Goal: Information Seeking & Learning: Learn about a topic

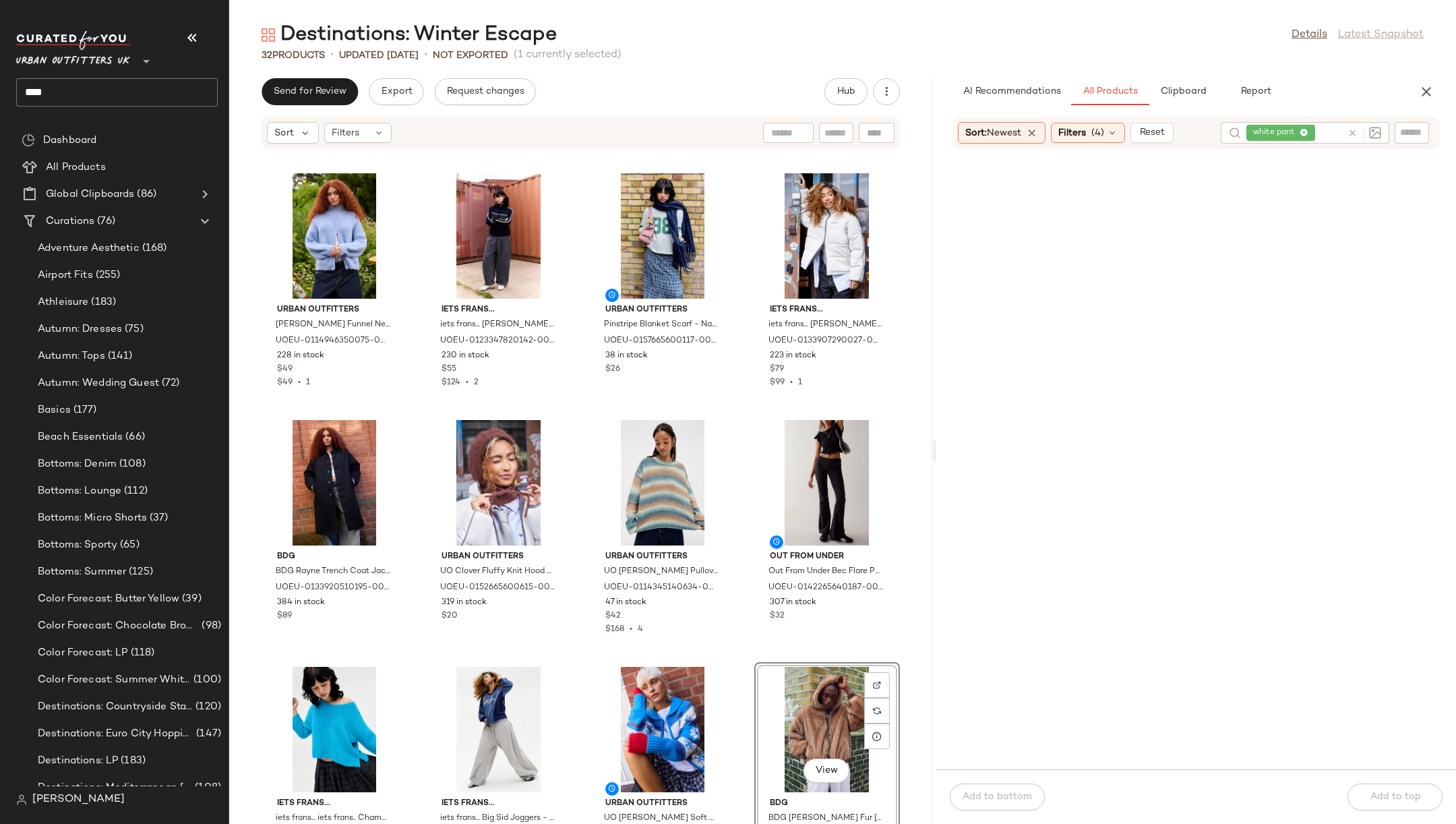
click at [116, 65] on span "Urban Outfitters UK" at bounding box center [73, 58] width 114 height 25
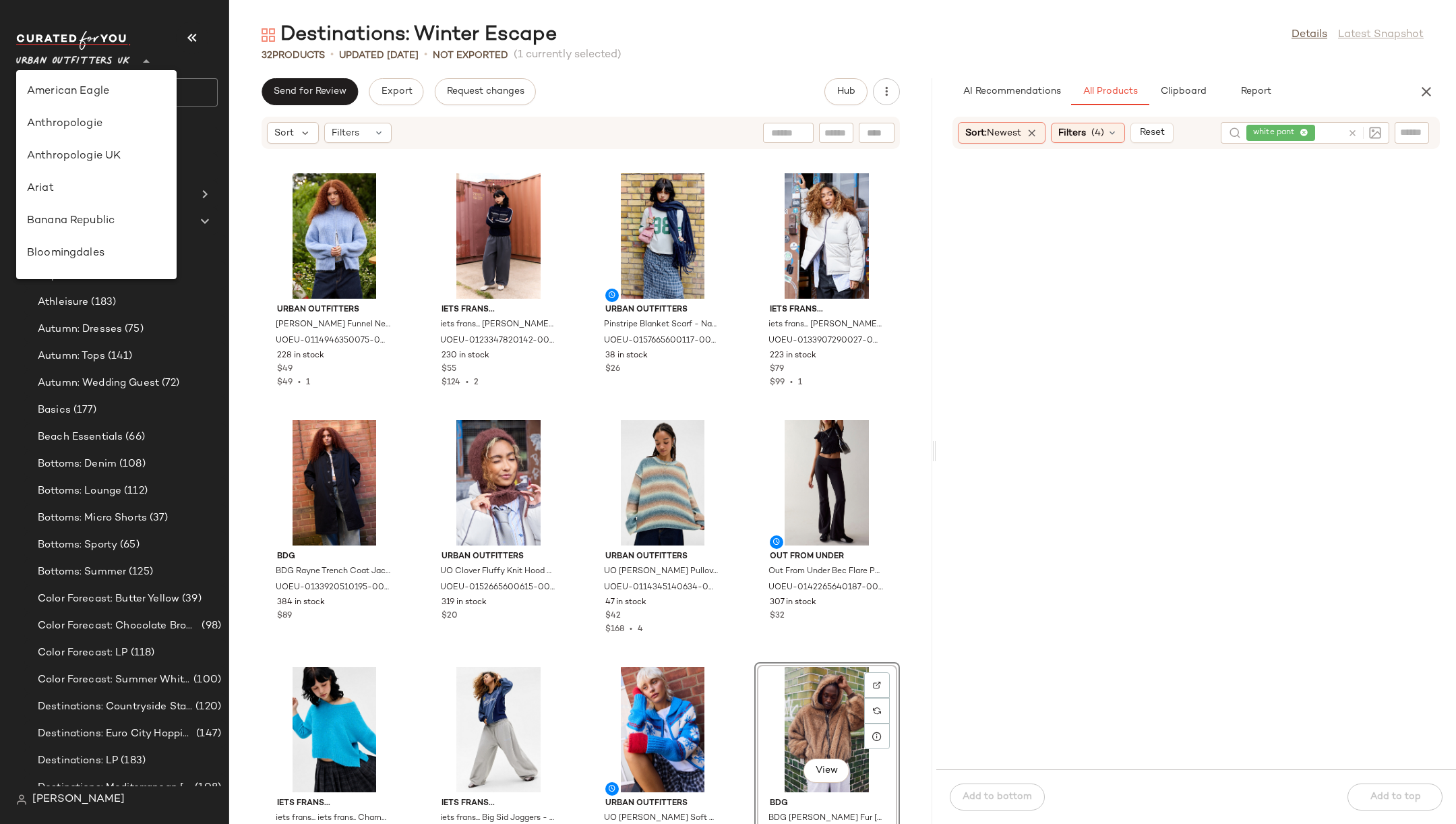
scroll to position [773, 0]
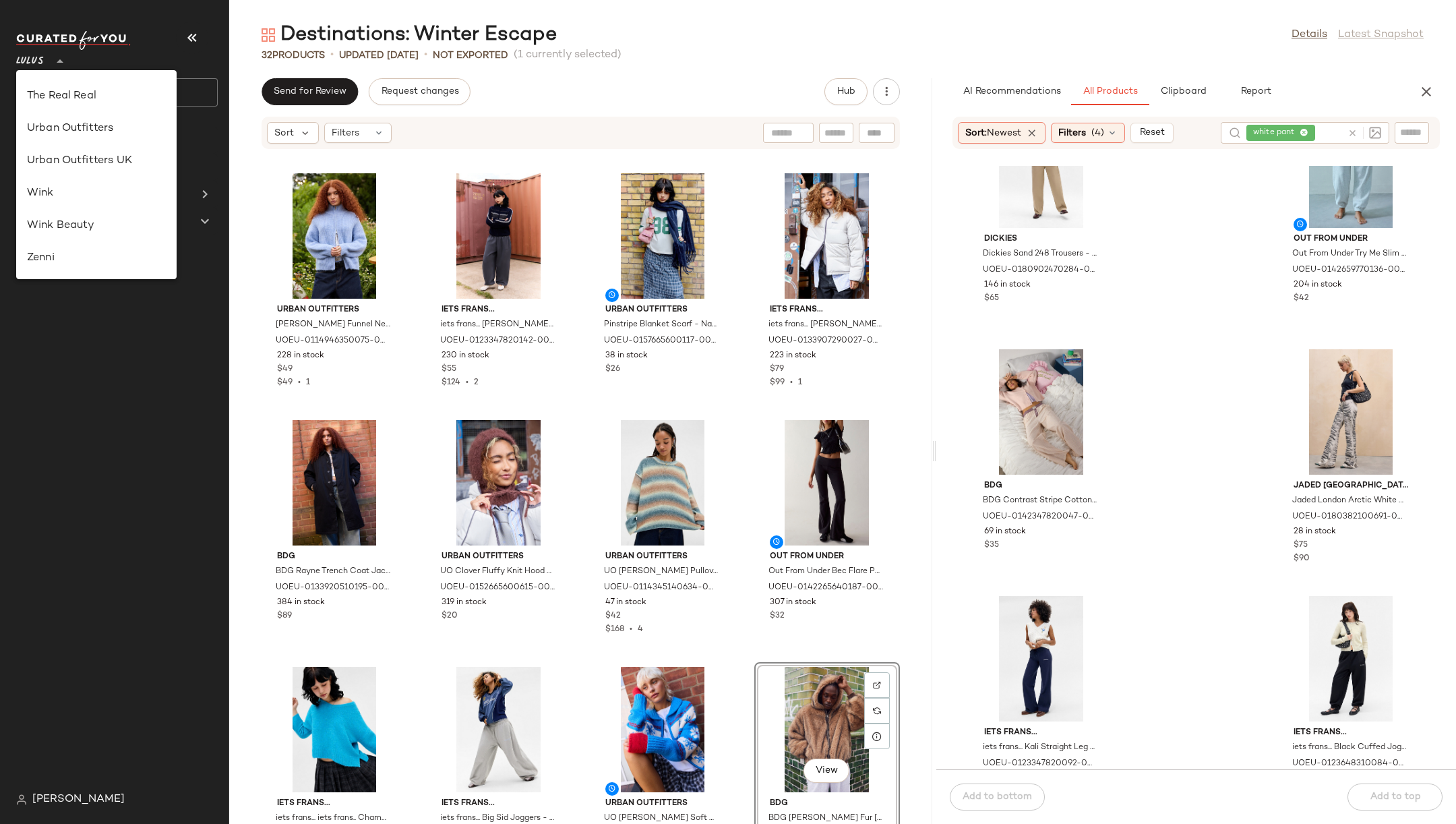
type input "**"
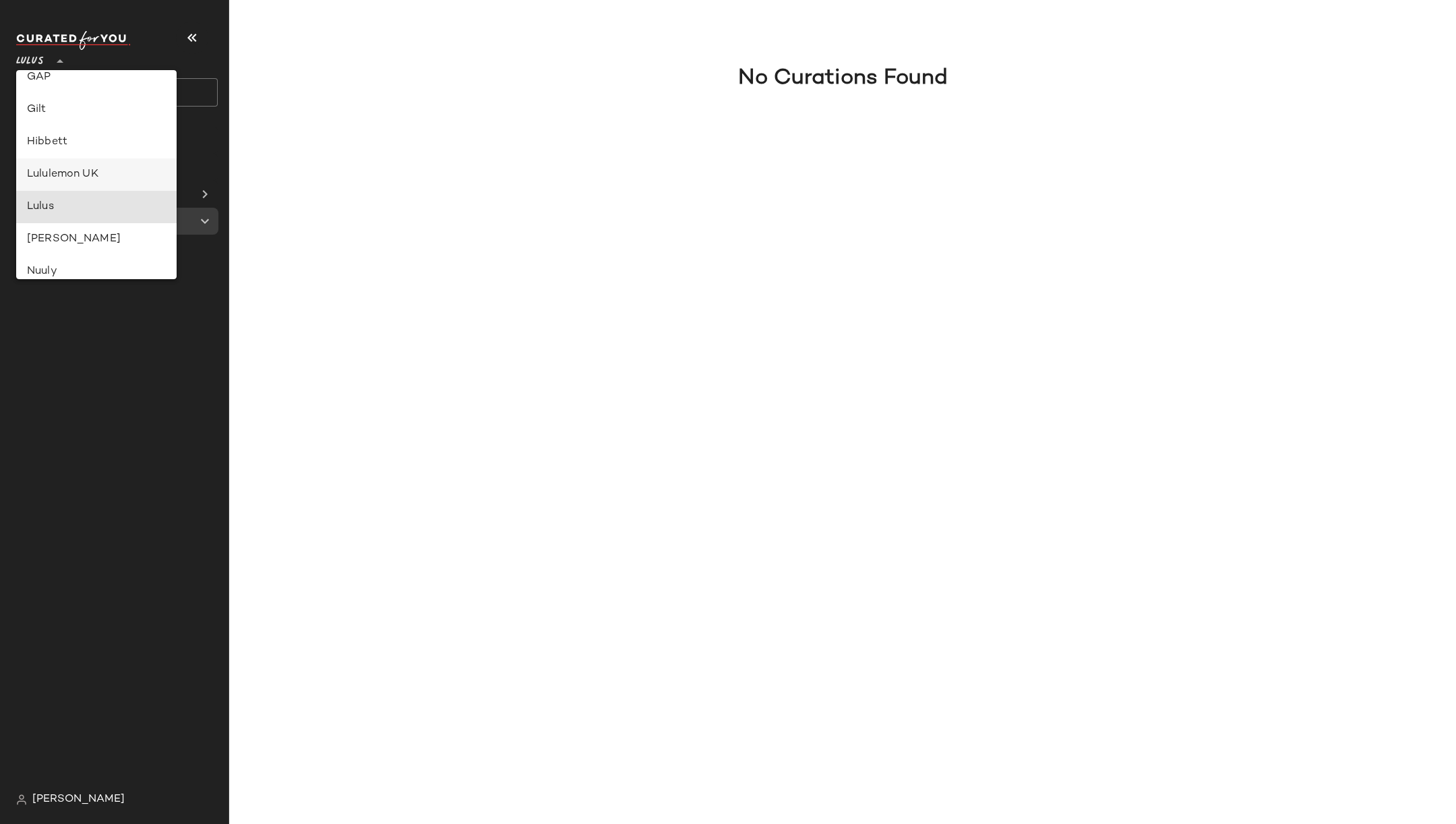
click at [110, 171] on div "Lululemon UK" at bounding box center [96, 175] width 139 height 16
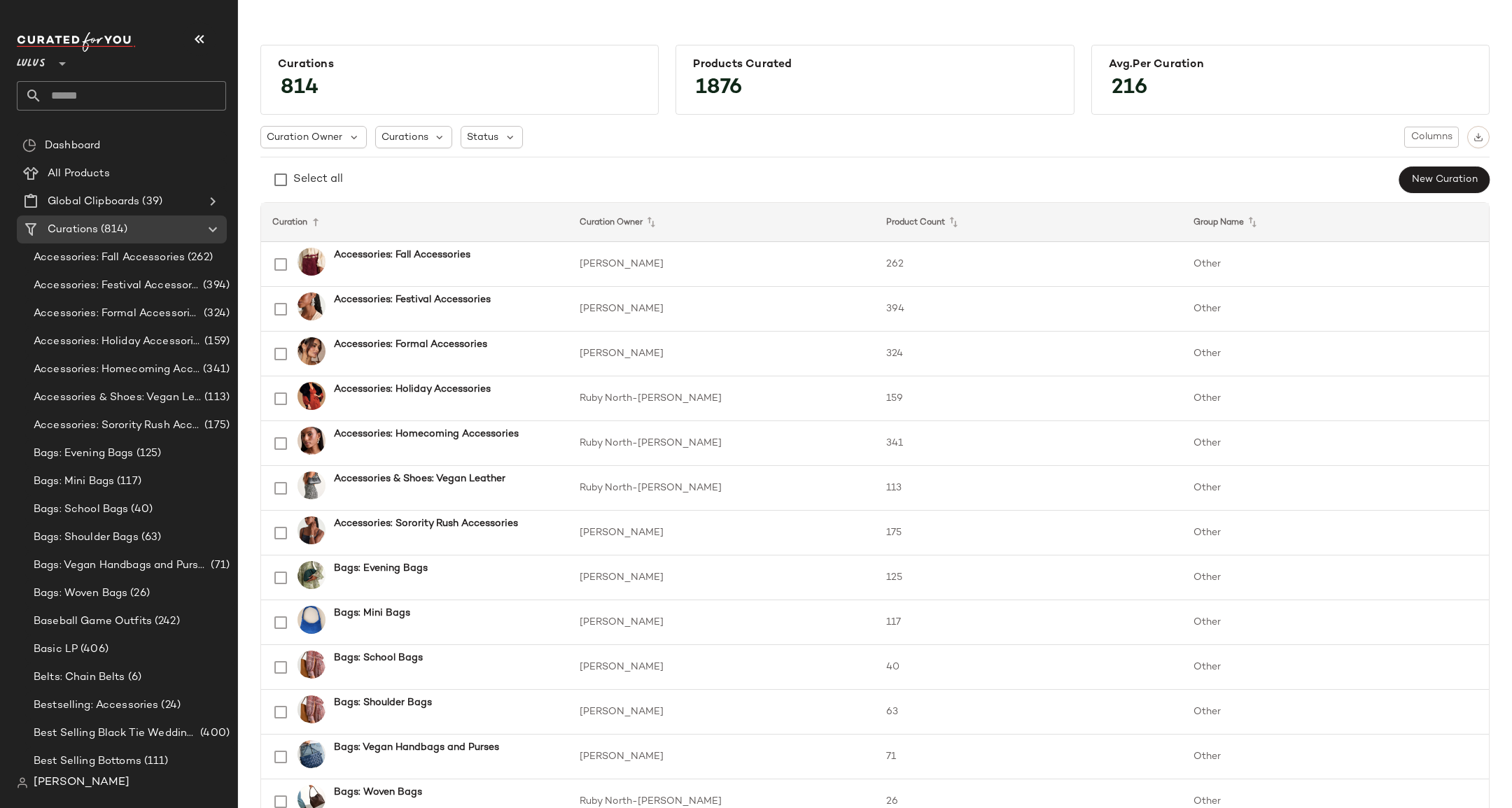
click at [35, 57] on span "Lulus" at bounding box center [31, 60] width 28 height 26
click at [40, 60] on span "Lulus" at bounding box center [31, 60] width 28 height 26
click at [41, 64] on span "Lulus" at bounding box center [31, 60] width 28 height 26
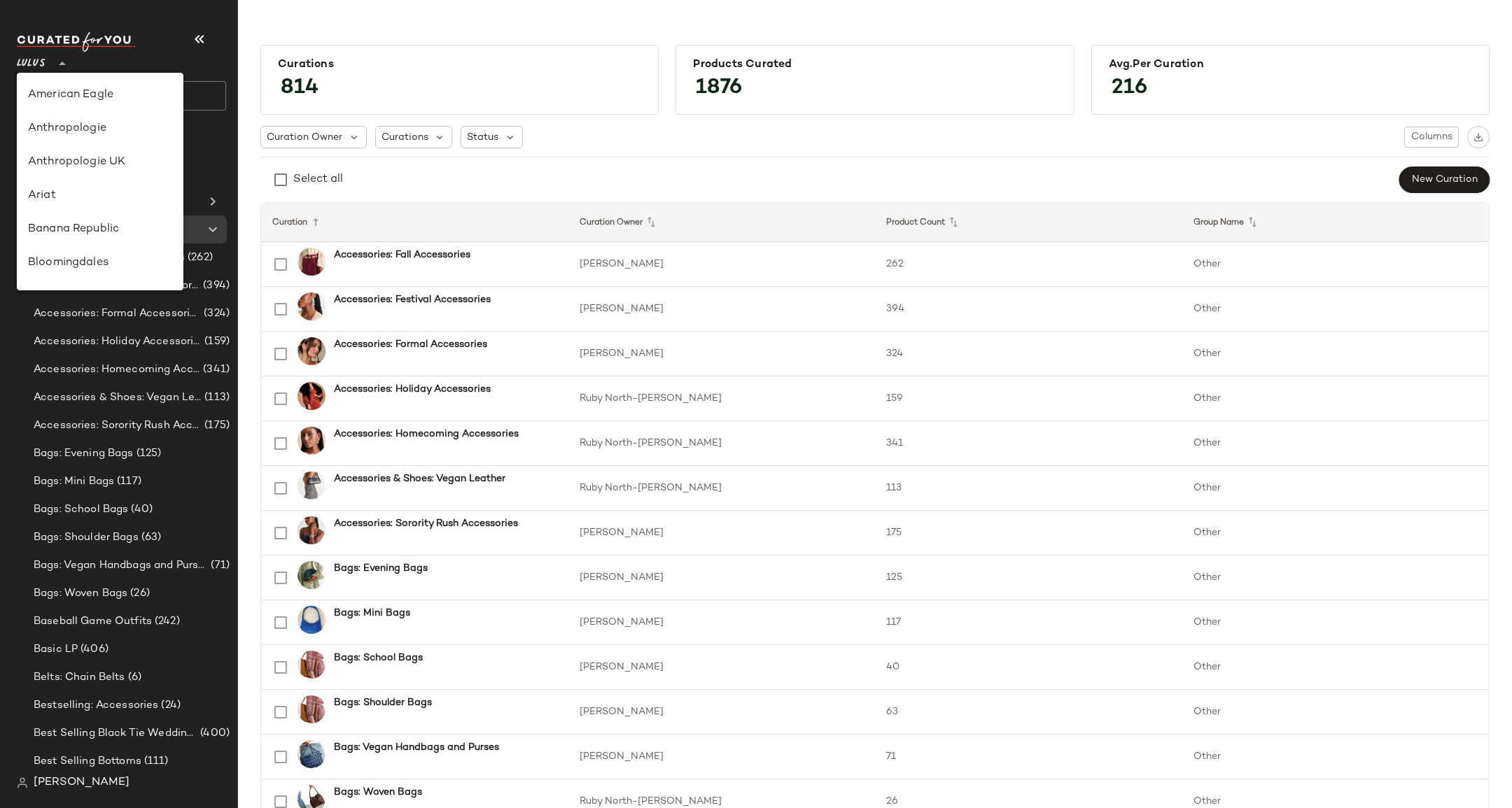
scroll to position [437, 0]
type input "**"
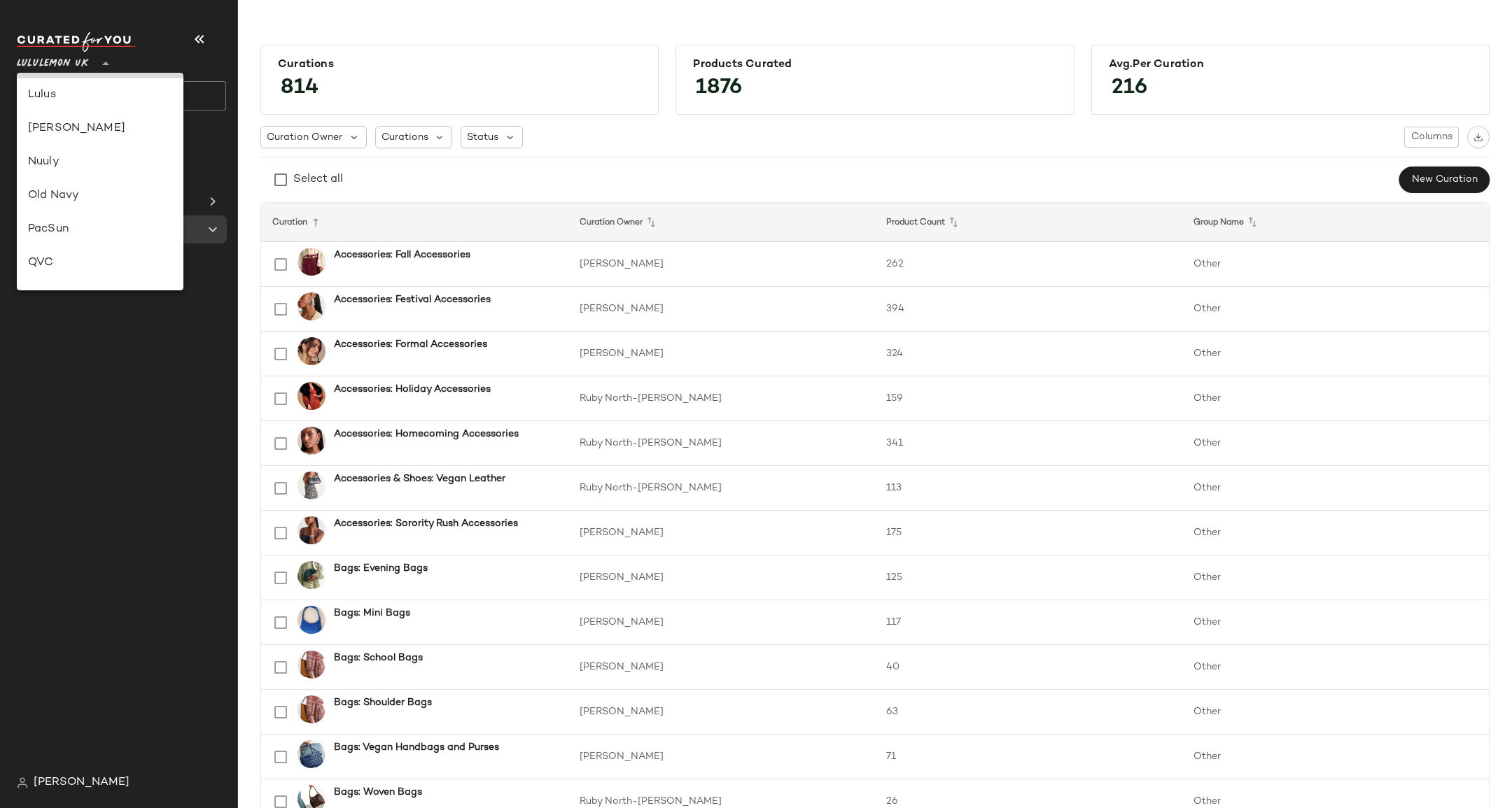
click at [60, 70] on div "Lululemon UK" at bounding box center [99, 62] width 144 height 17
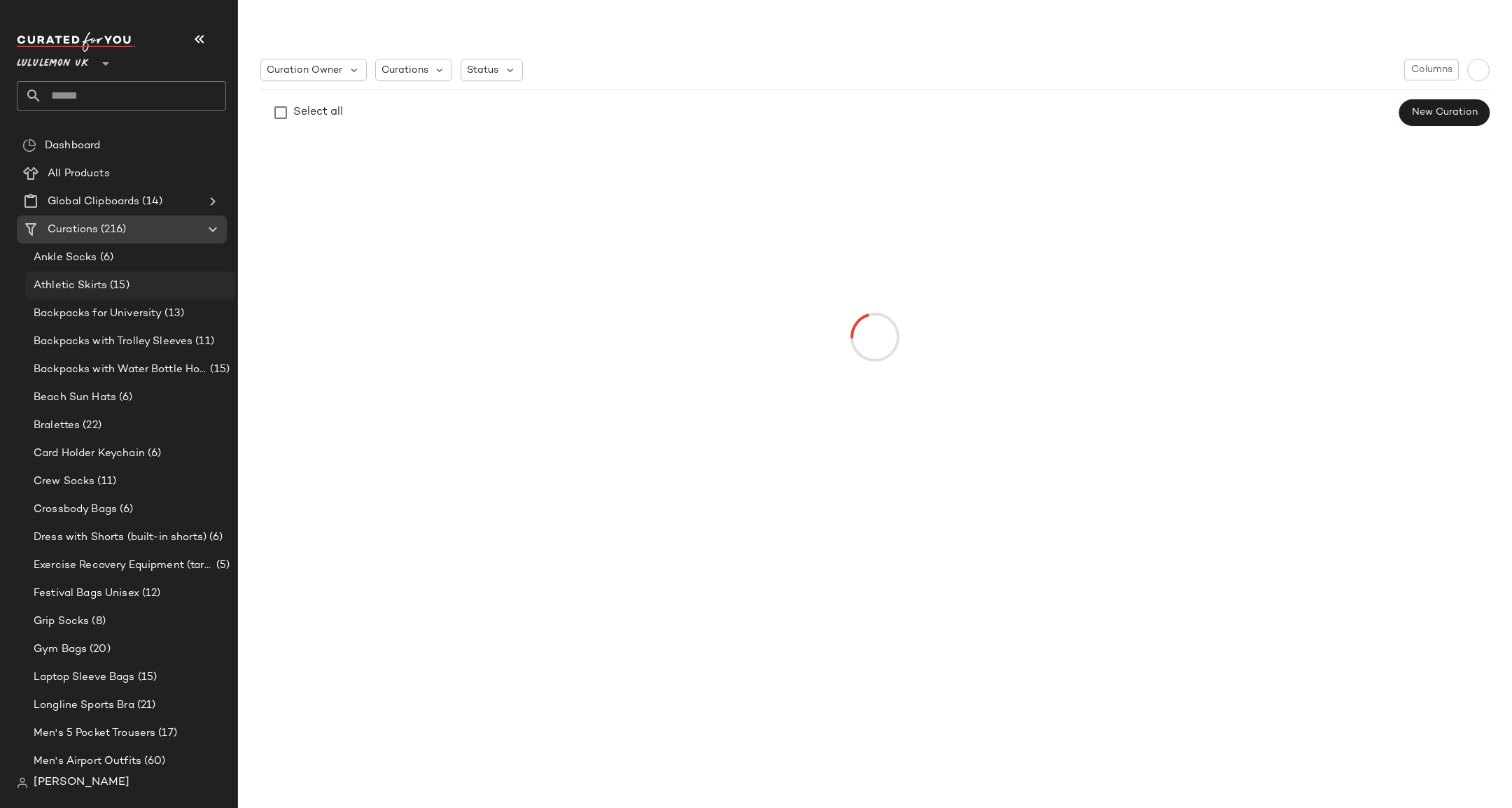
click at [148, 291] on div "Athletic Skirts (15)" at bounding box center [129, 286] width 200 height 16
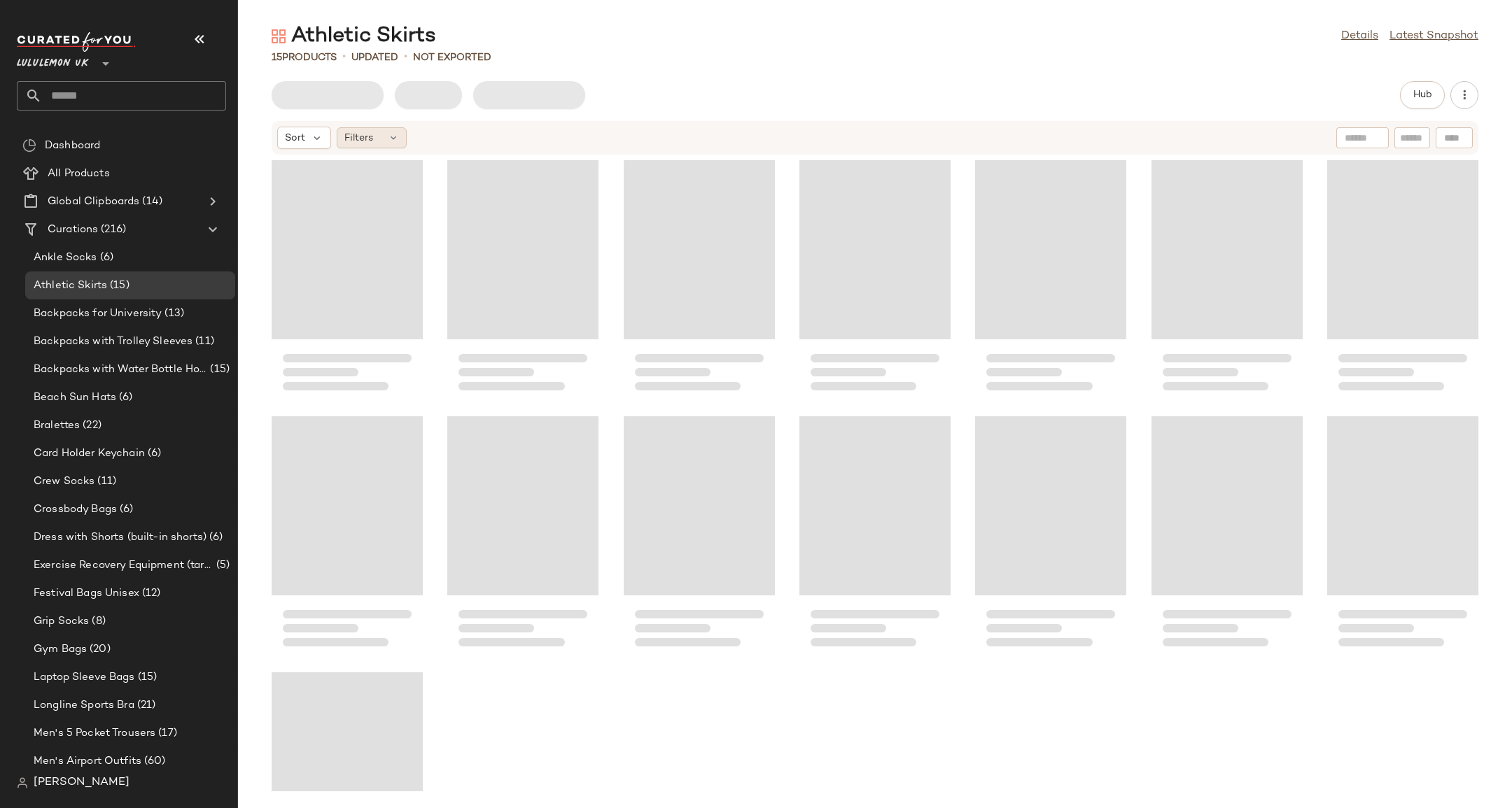
click at [384, 141] on div "Filters" at bounding box center [372, 138] width 70 height 21
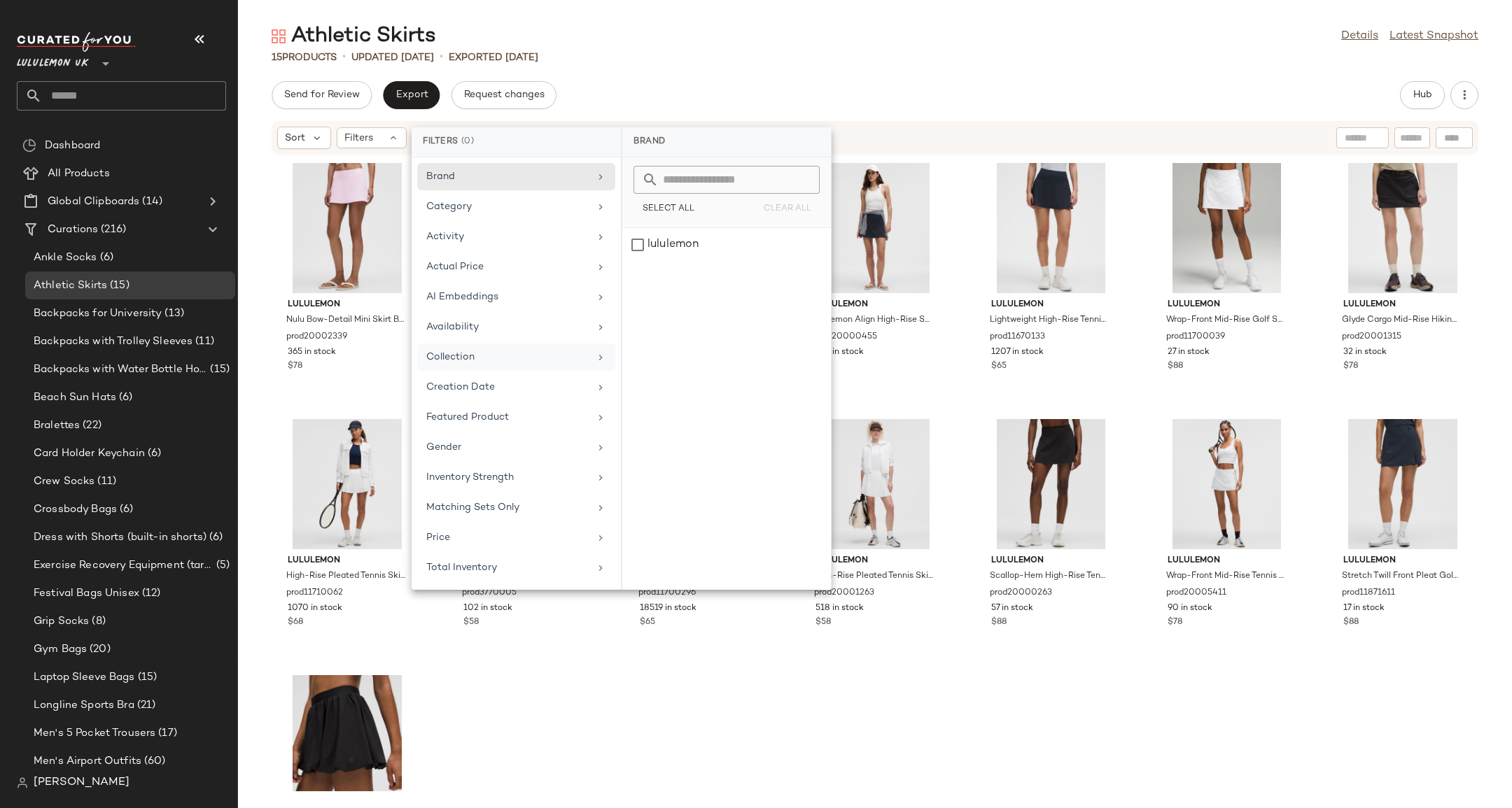
click at [599, 359] on icon at bounding box center [601, 357] width 11 height 11
click at [1070, 55] on div "15 Products • updated [DATE] • Exported [DATE]" at bounding box center [875, 57] width 1274 height 14
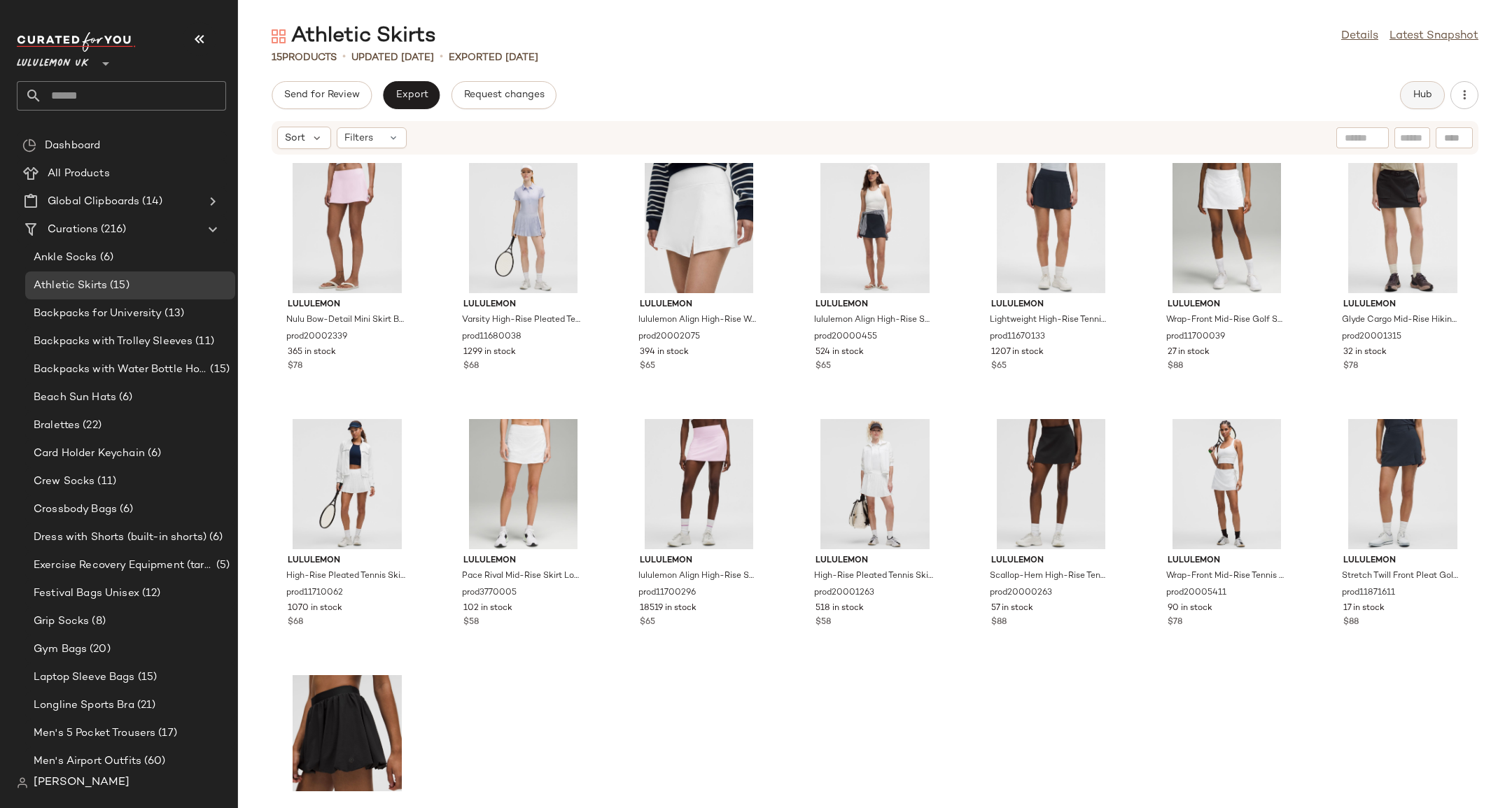
click at [1411, 97] on button "Hub" at bounding box center [1422, 95] width 45 height 28
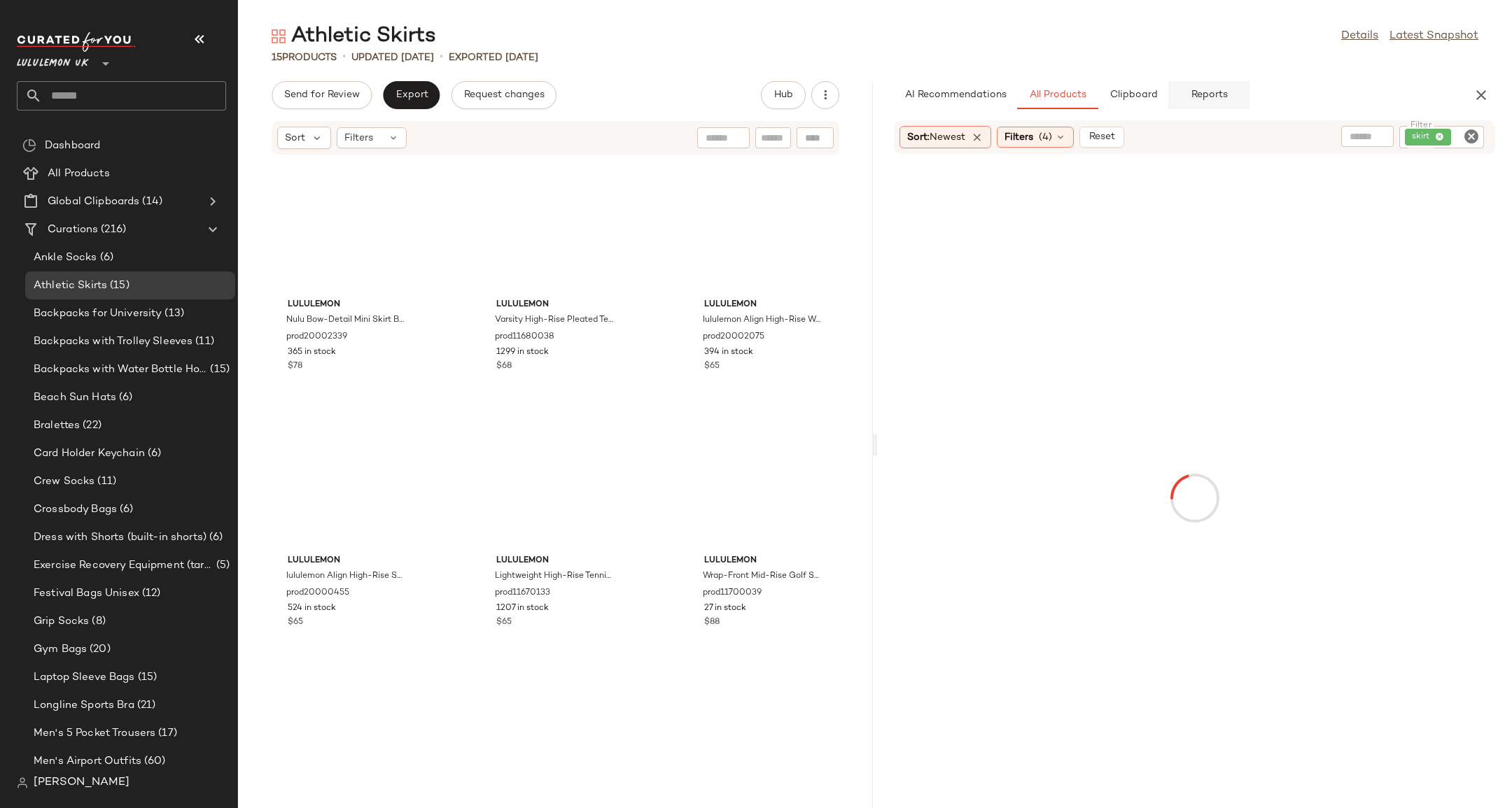
click at [1214, 101] on button "Reports" at bounding box center [1208, 95] width 82 height 28
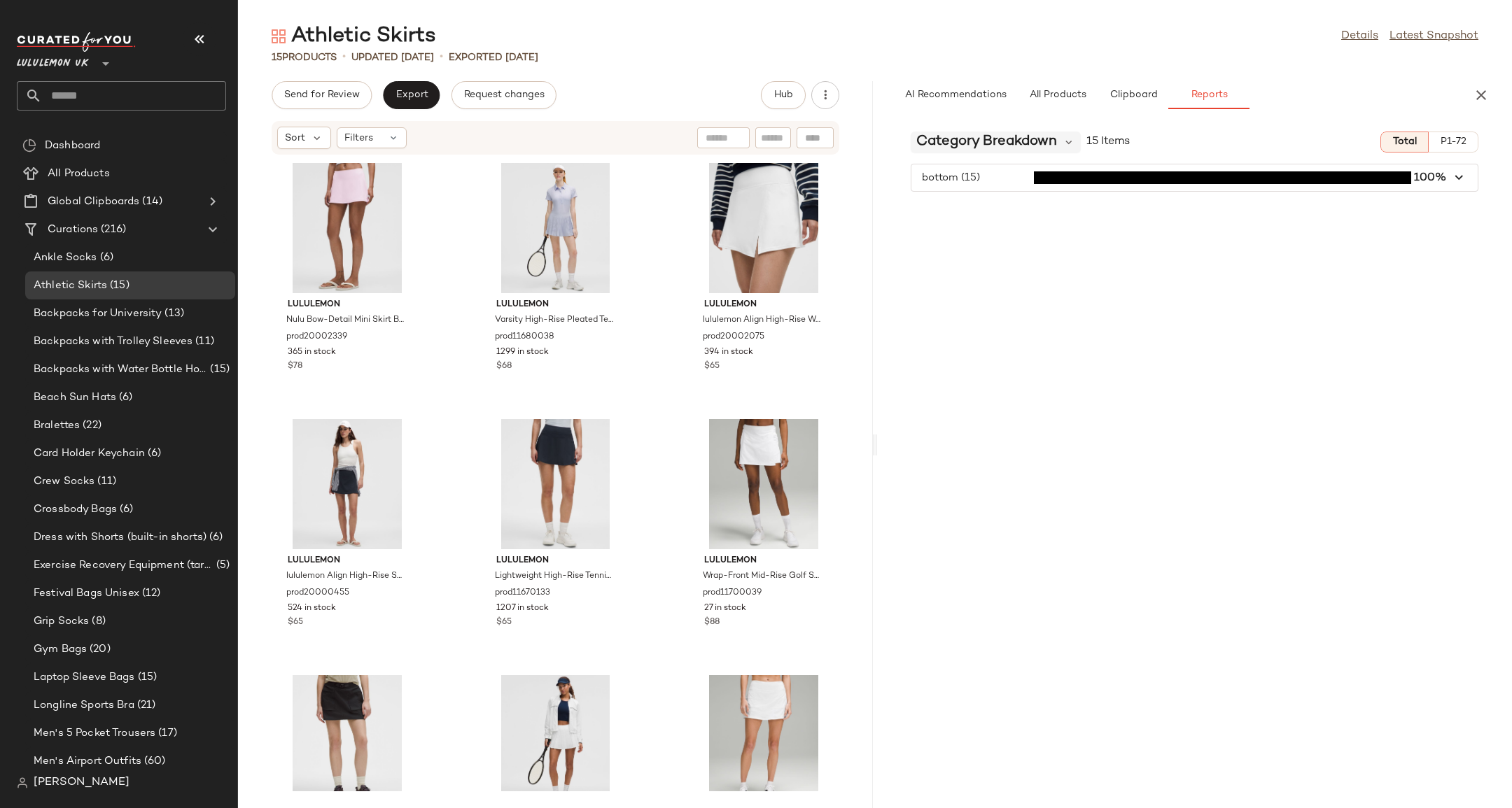
click at [1047, 136] on span "Category Breakdown" at bounding box center [986, 142] width 140 height 21
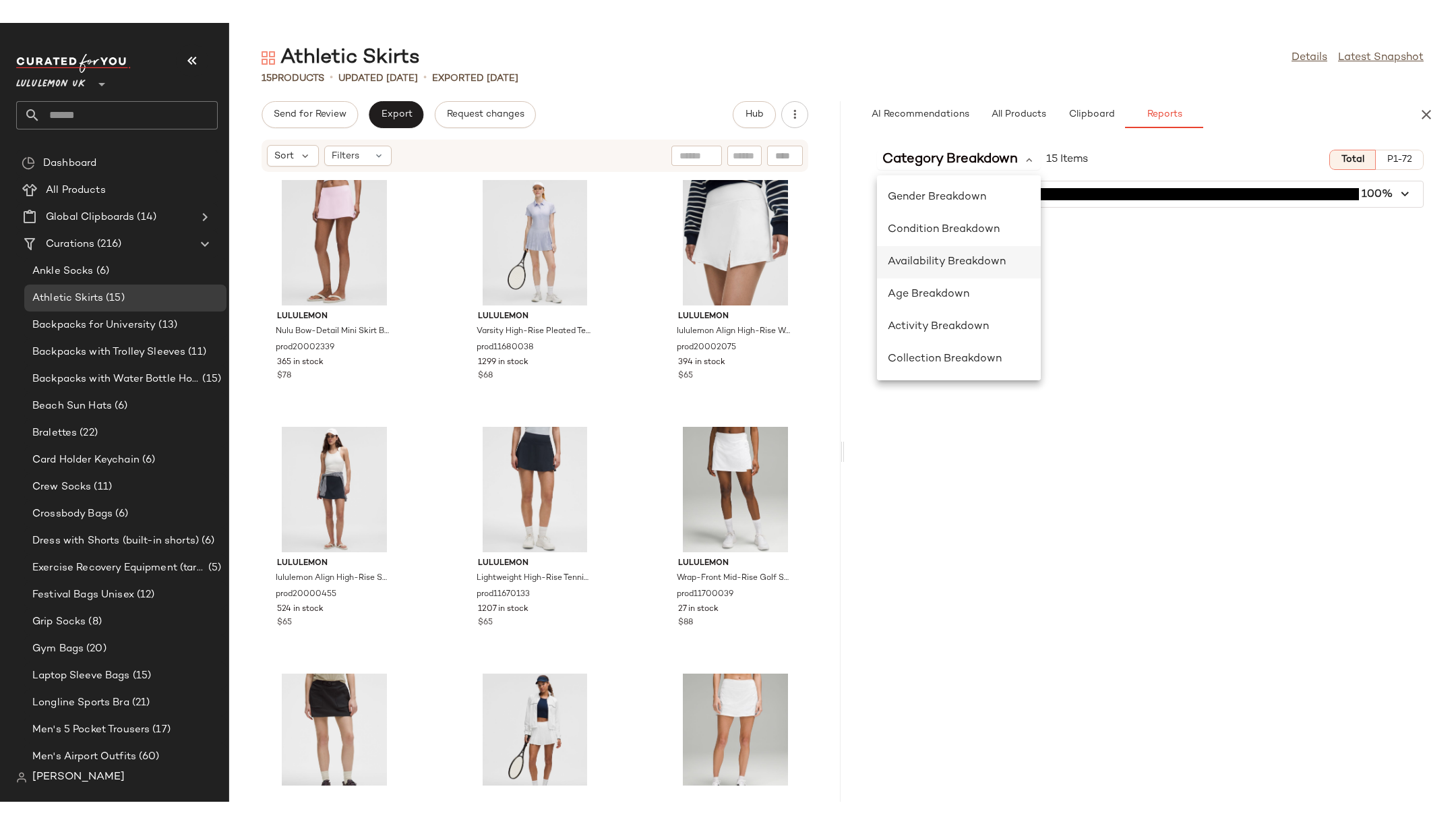
scroll to position [96, 0]
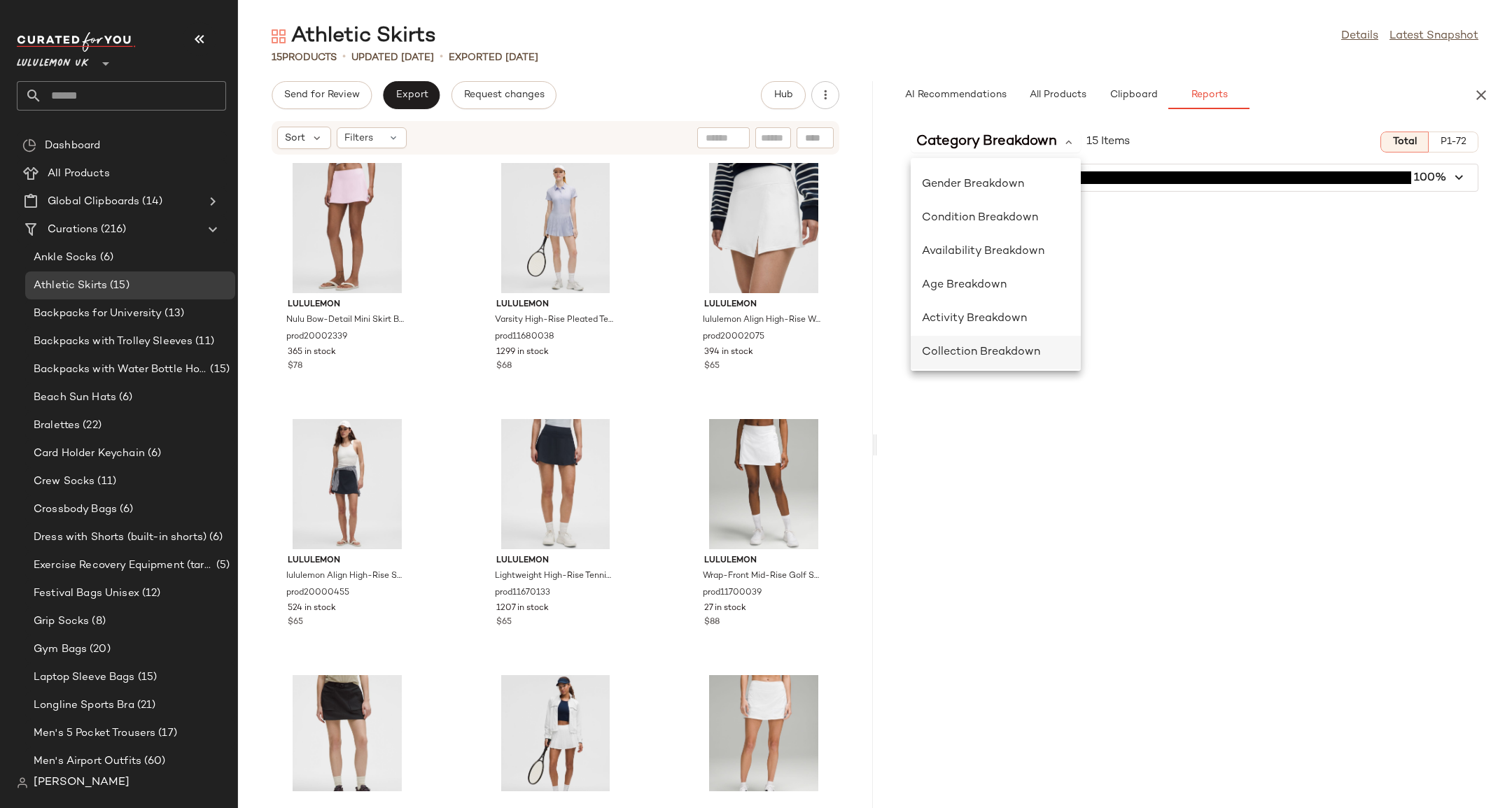
click at [1034, 349] on span "Collection Breakdown" at bounding box center [981, 352] width 118 height 12
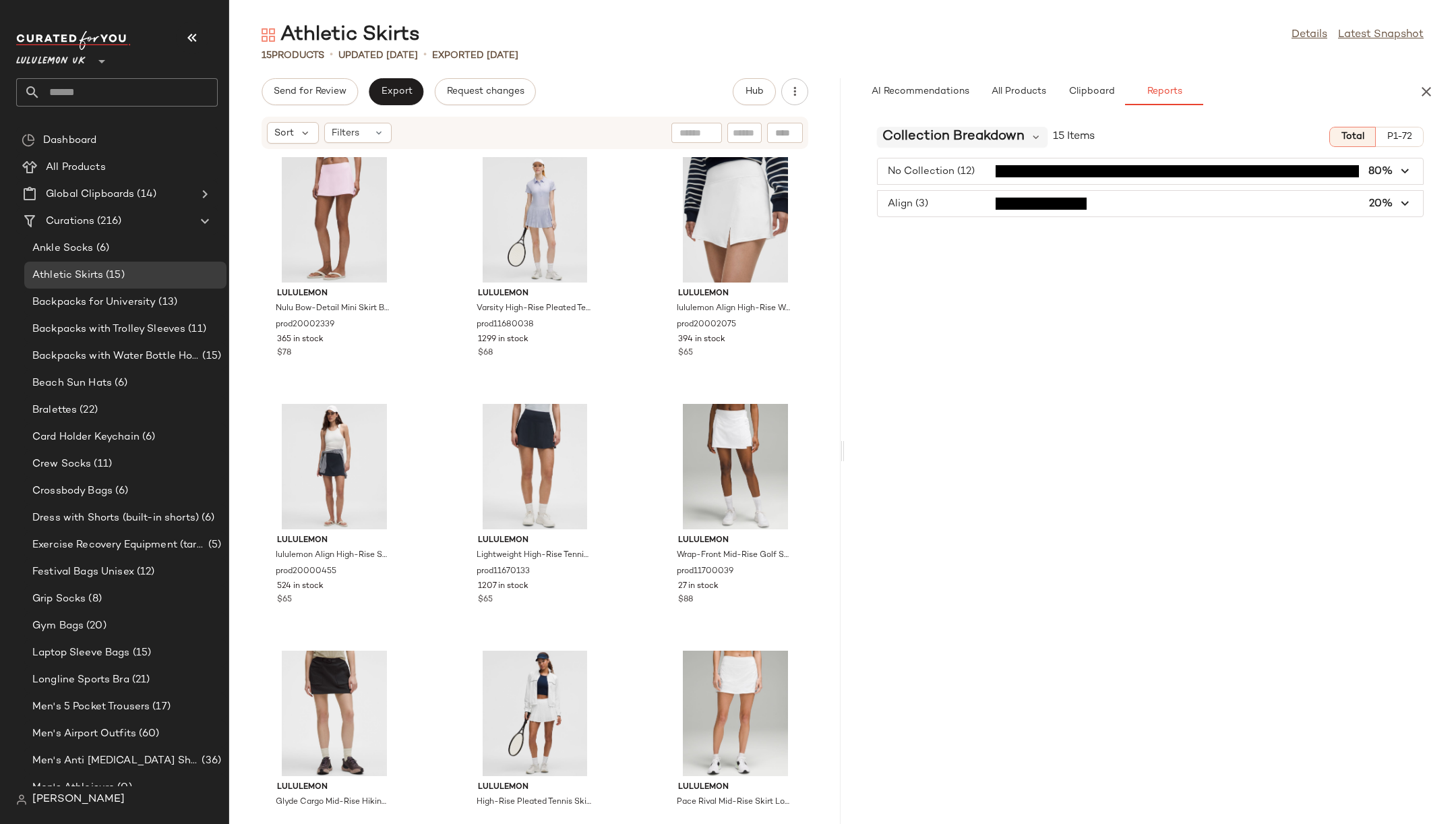
click at [970, 141] on span "Collection Breakdown" at bounding box center [953, 137] width 142 height 20
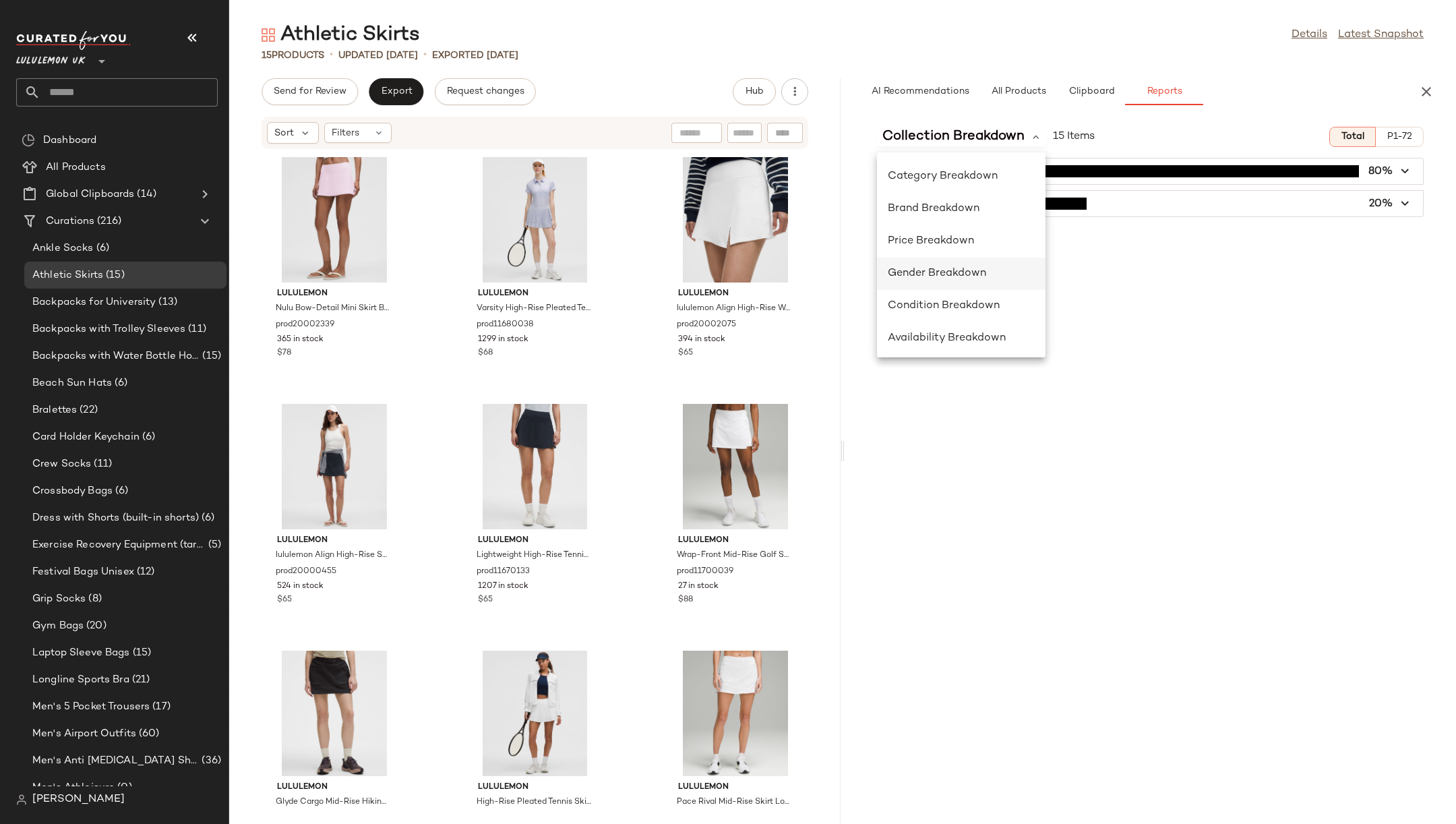
scroll to position [1, 0]
click at [976, 176] on span "Category Breakdown" at bounding box center [942, 176] width 110 height 12
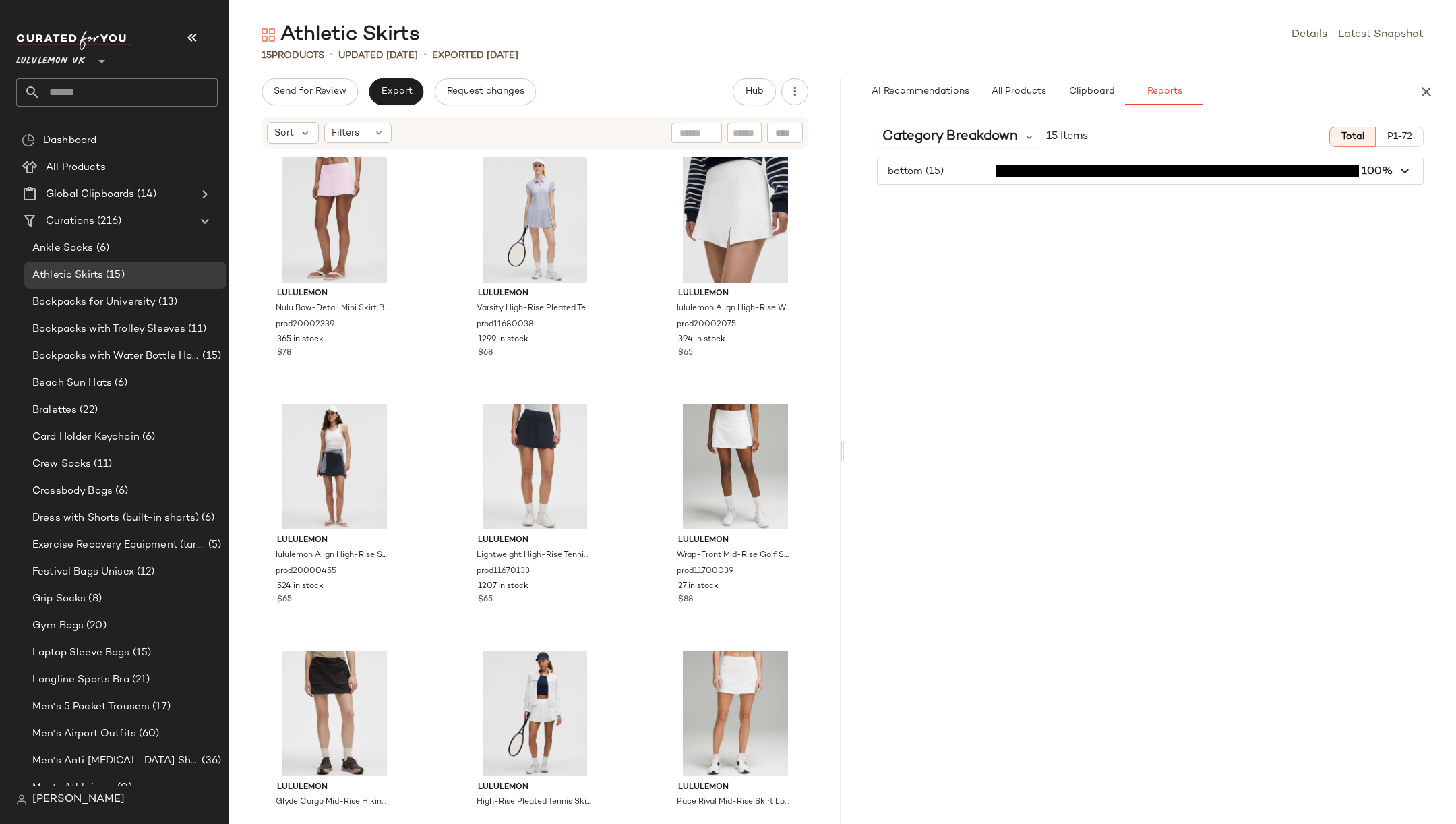
click at [976, 176] on span "button" at bounding box center [1150, 171] width 546 height 26
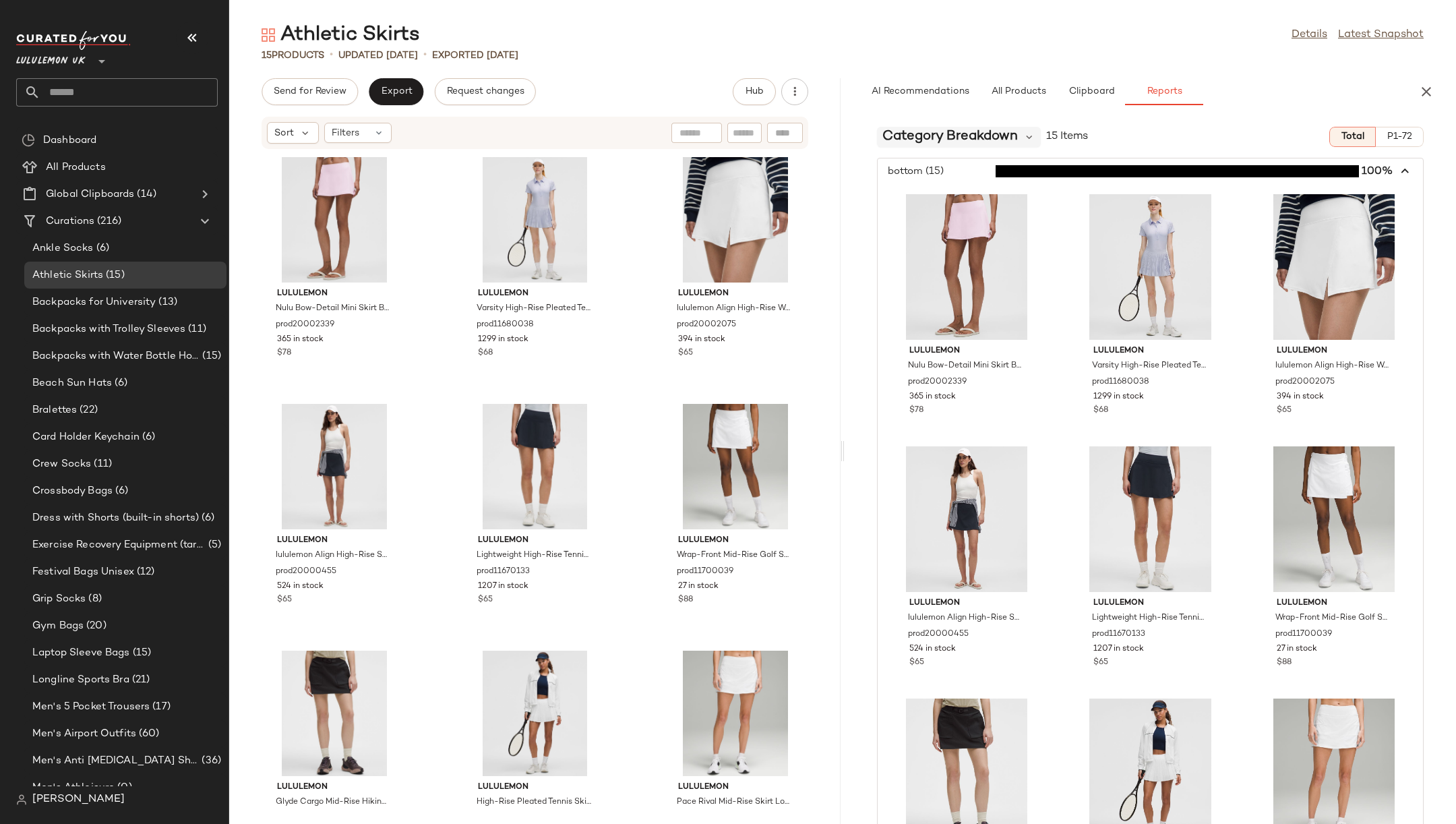
click at [981, 139] on span "Category Breakdown" at bounding box center [950, 137] width 135 height 20
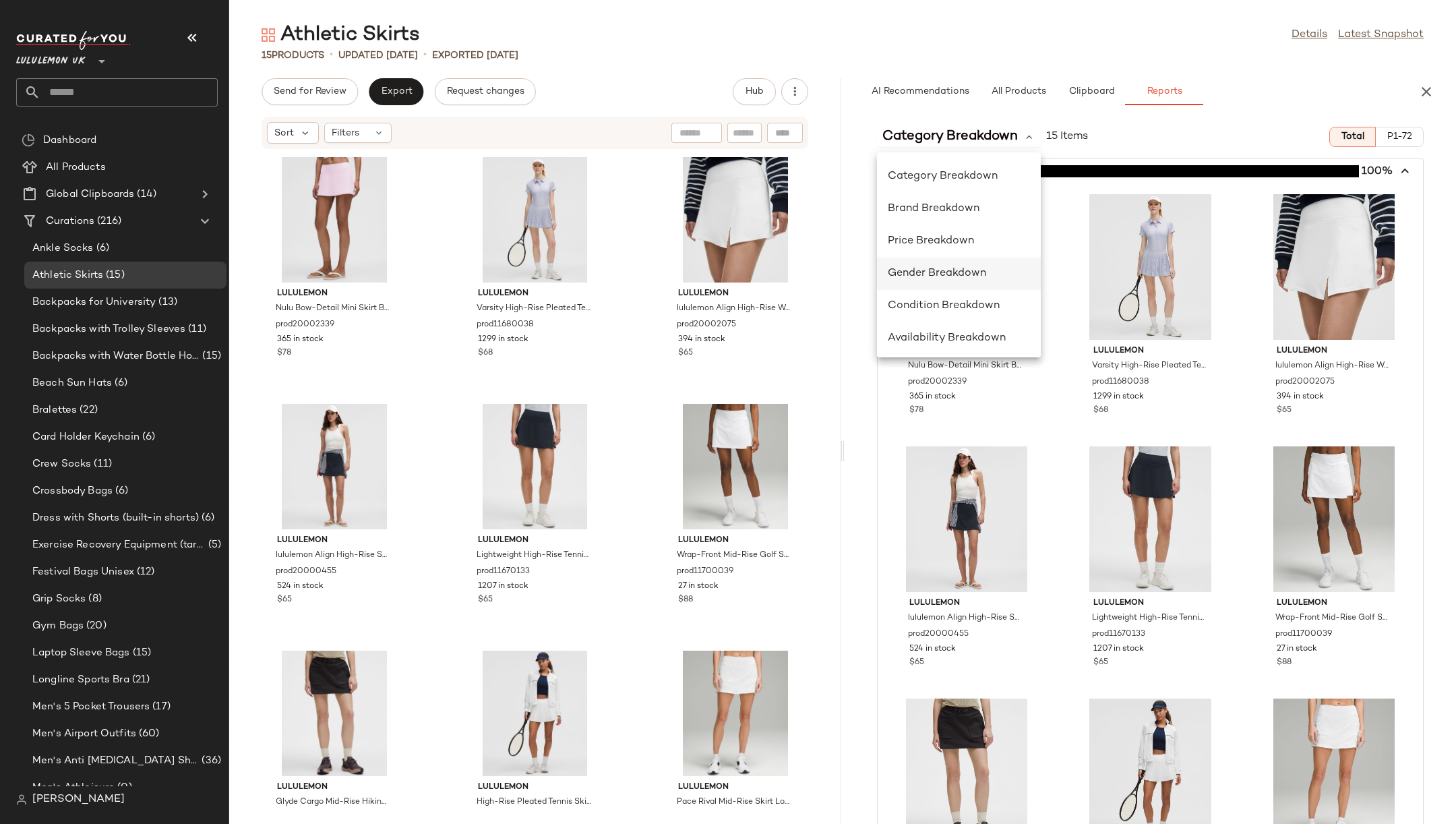
scroll to position [7, 0]
click at [988, 338] on div "Availability Breakdown" at bounding box center [959, 332] width 142 height 16
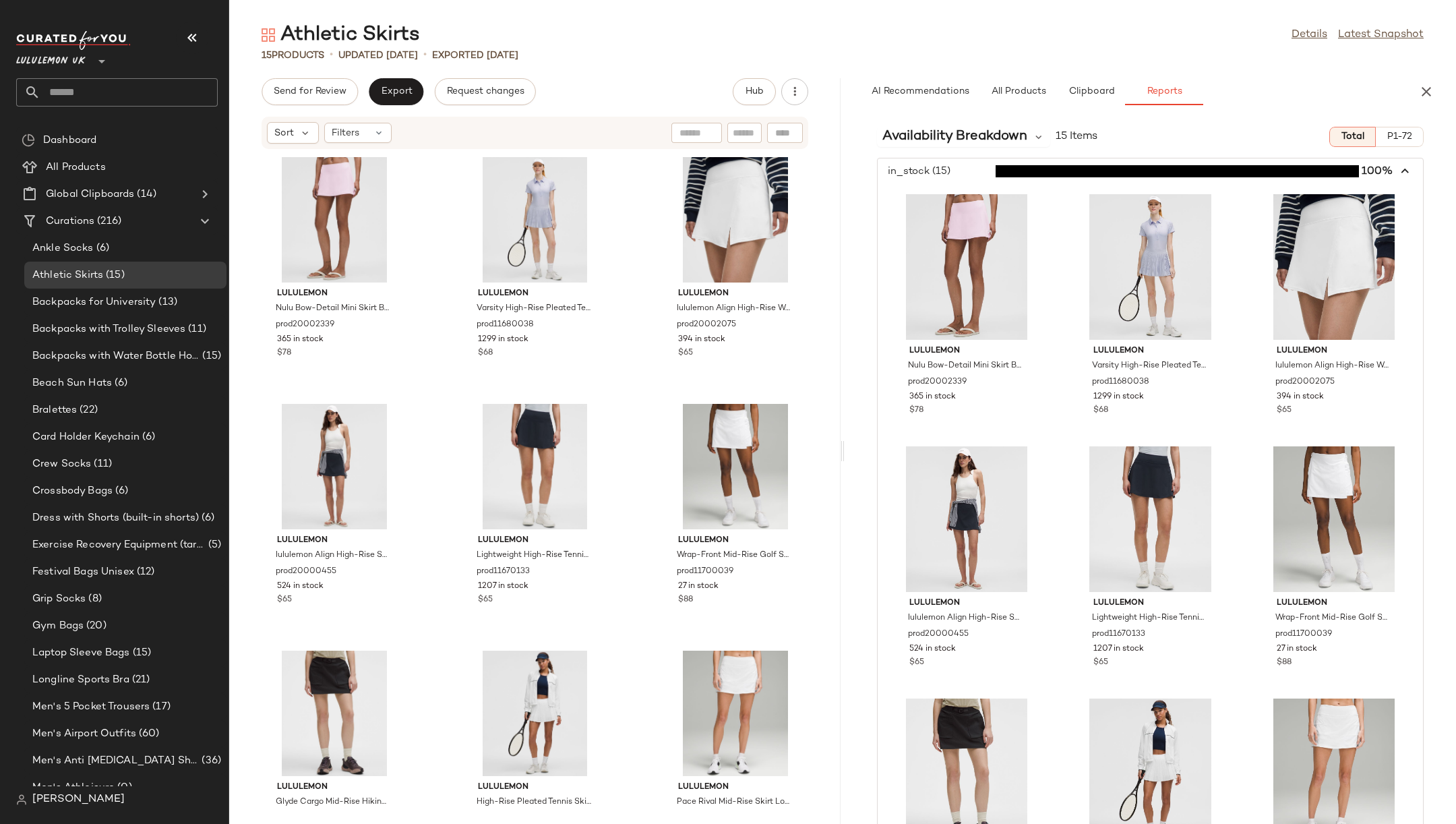
click at [914, 163] on span "button" at bounding box center [1150, 171] width 546 height 26
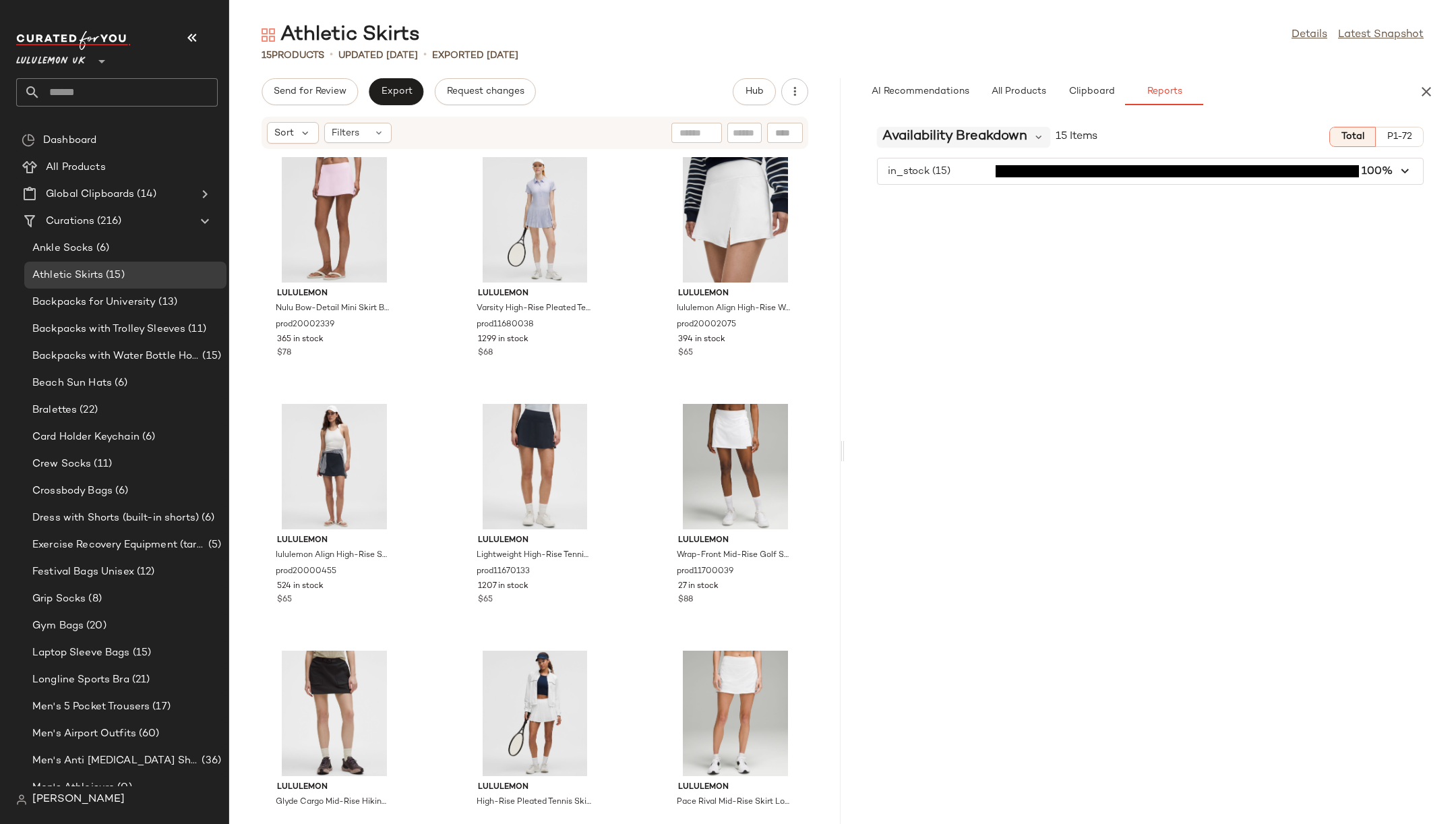
click at [1019, 140] on span "Availability Breakdown" at bounding box center [955, 137] width 145 height 20
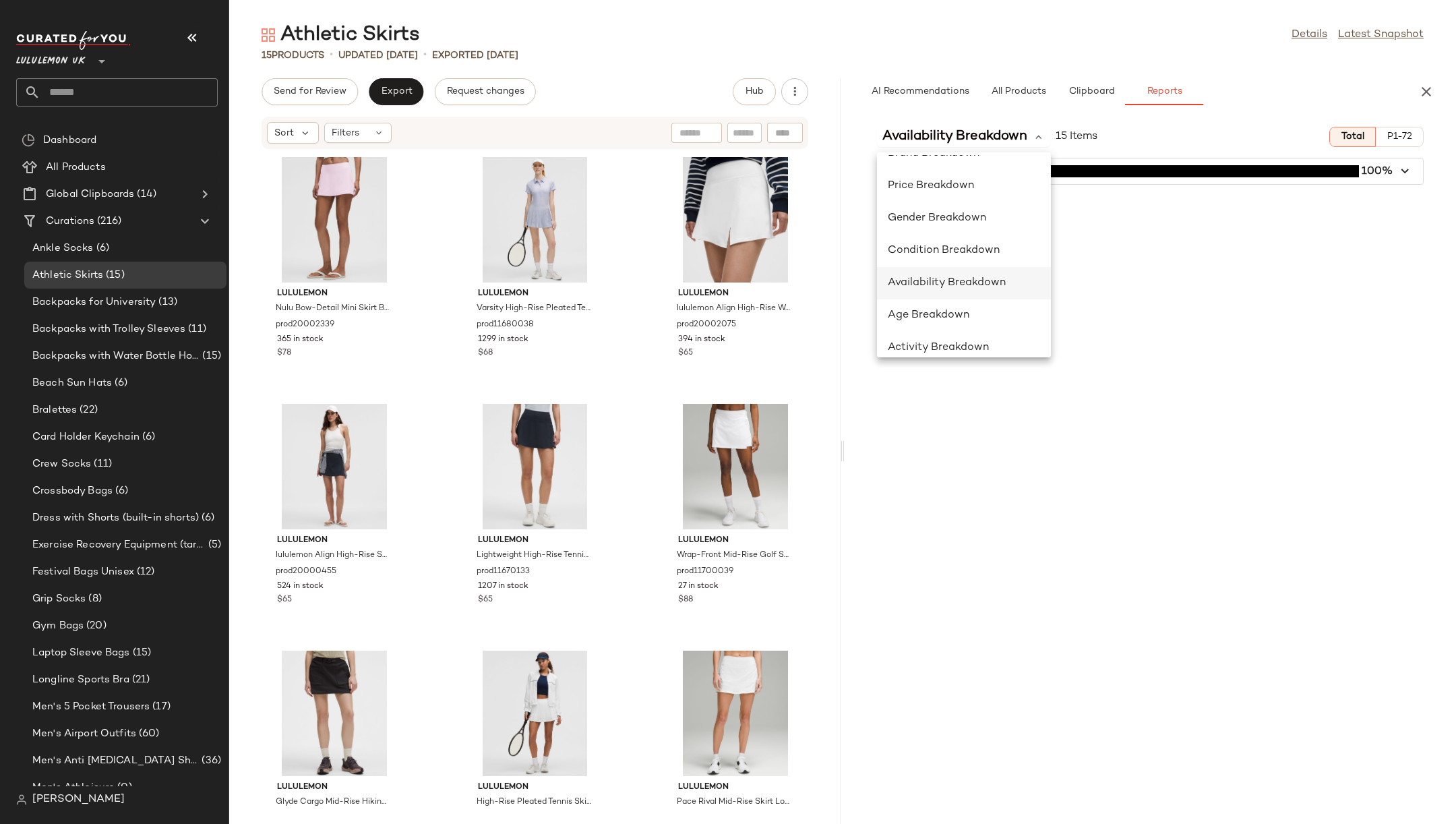
scroll to position [100, 0]
click at [1007, 324] on div "Collection Breakdown" at bounding box center [964, 335] width 175 height 32
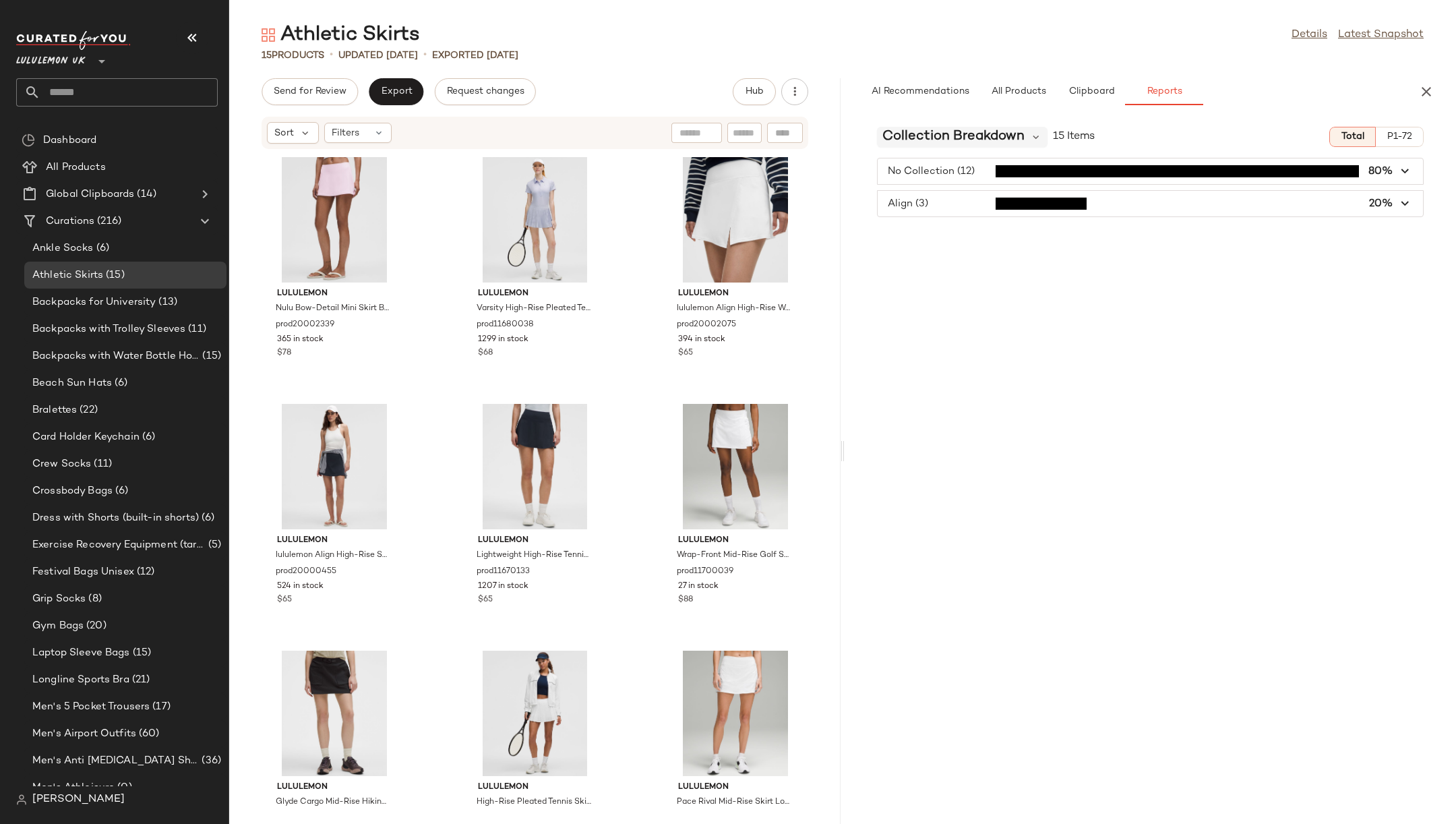
click at [981, 141] on span "Collection Breakdown" at bounding box center [953, 137] width 142 height 20
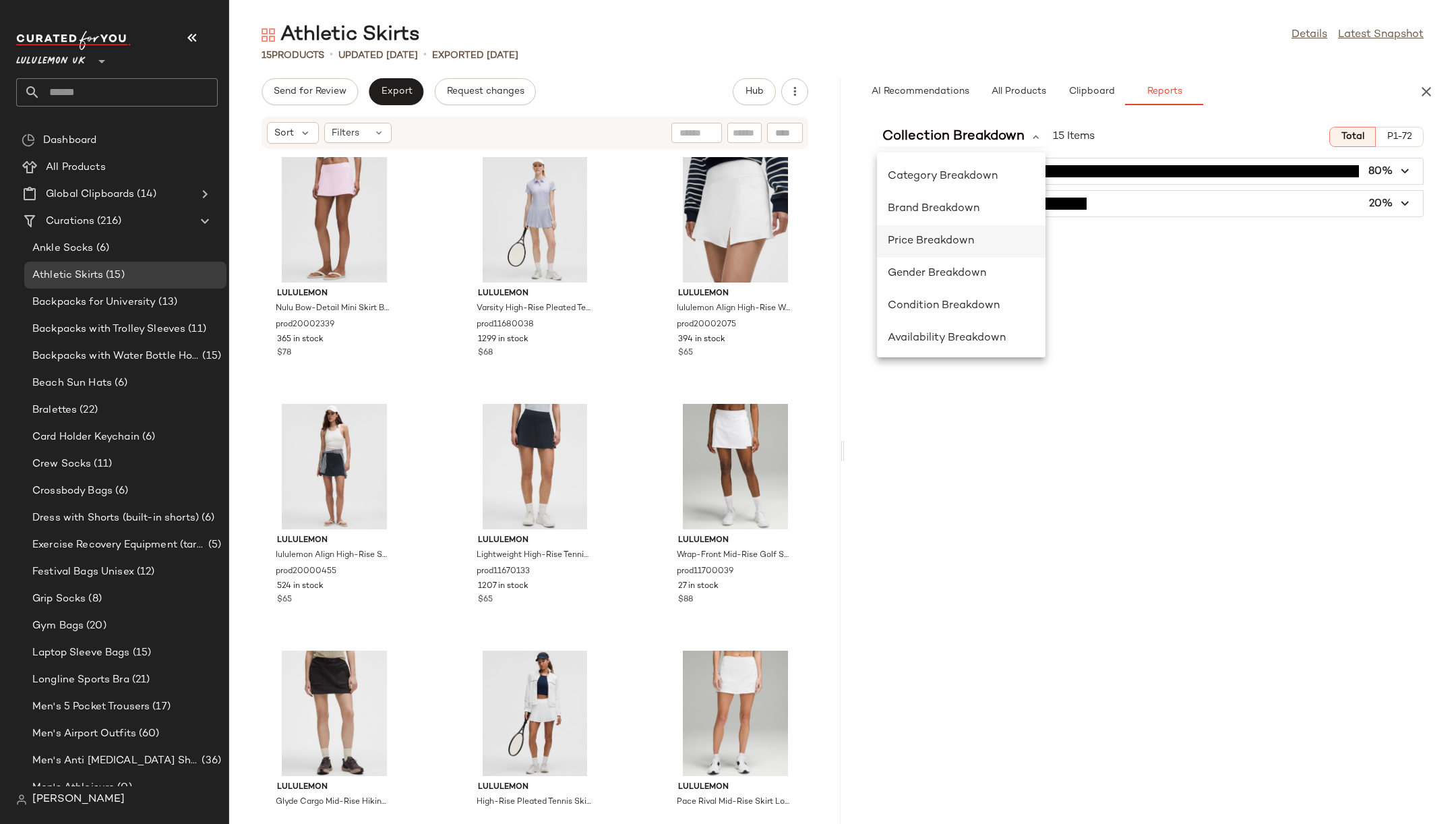
click at [990, 240] on div "Price Breakdown" at bounding box center [962, 242] width 148 height 16
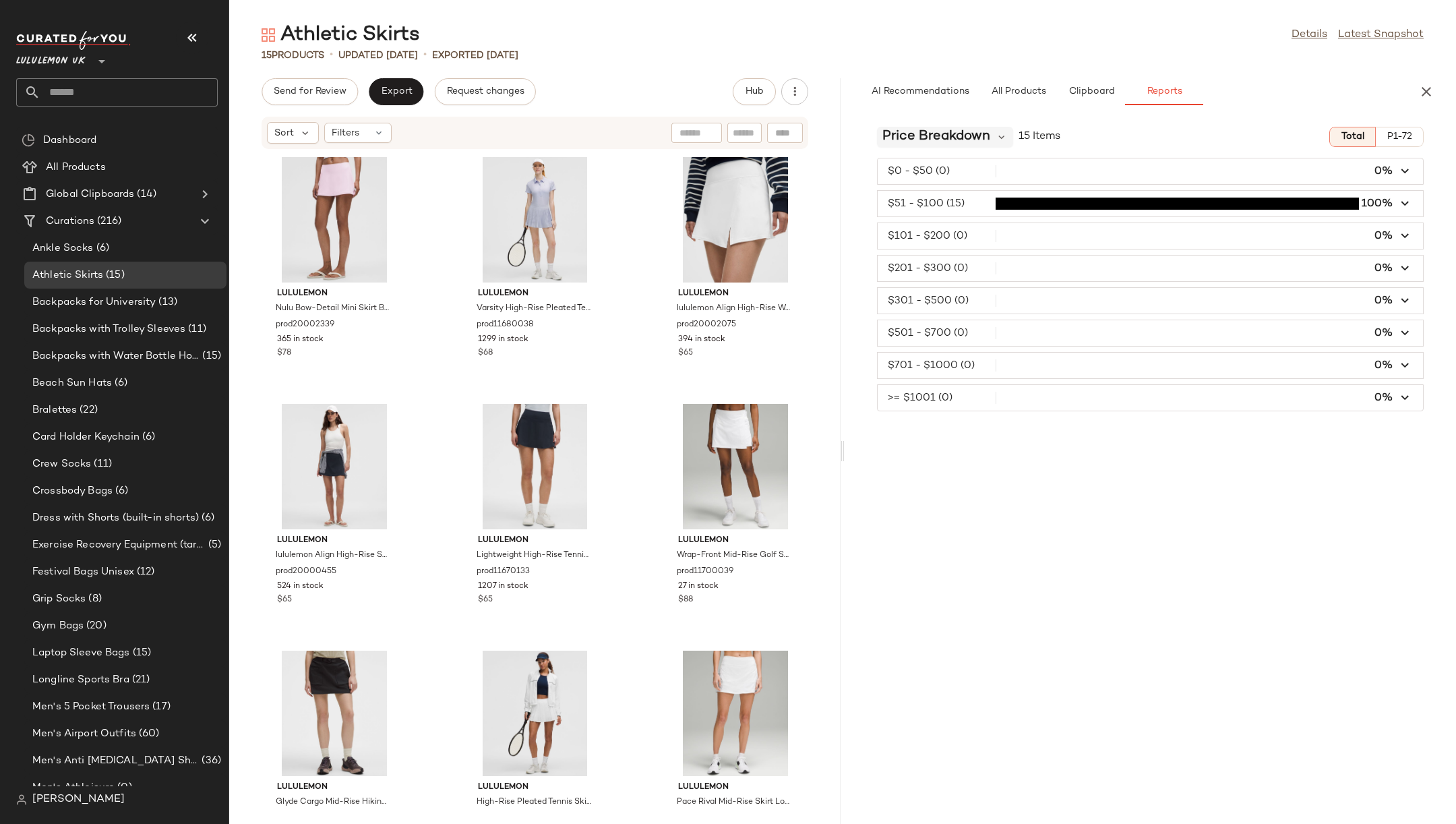
click at [968, 138] on span "Price Breakdown" at bounding box center [936, 137] width 108 height 20
click at [864, 150] on div "Price Breakdown 15 Items Total P1-72 $0 - $50 (0) 0% $51 - $100 (15) 100% $101 …" at bounding box center [1150, 470] width 611 height 708
click at [990, 137] on div "Price Breakdown" at bounding box center [944, 137] width 136 height 20
click at [984, 225] on div "Category Breakdown" at bounding box center [950, 241] width 147 height 32
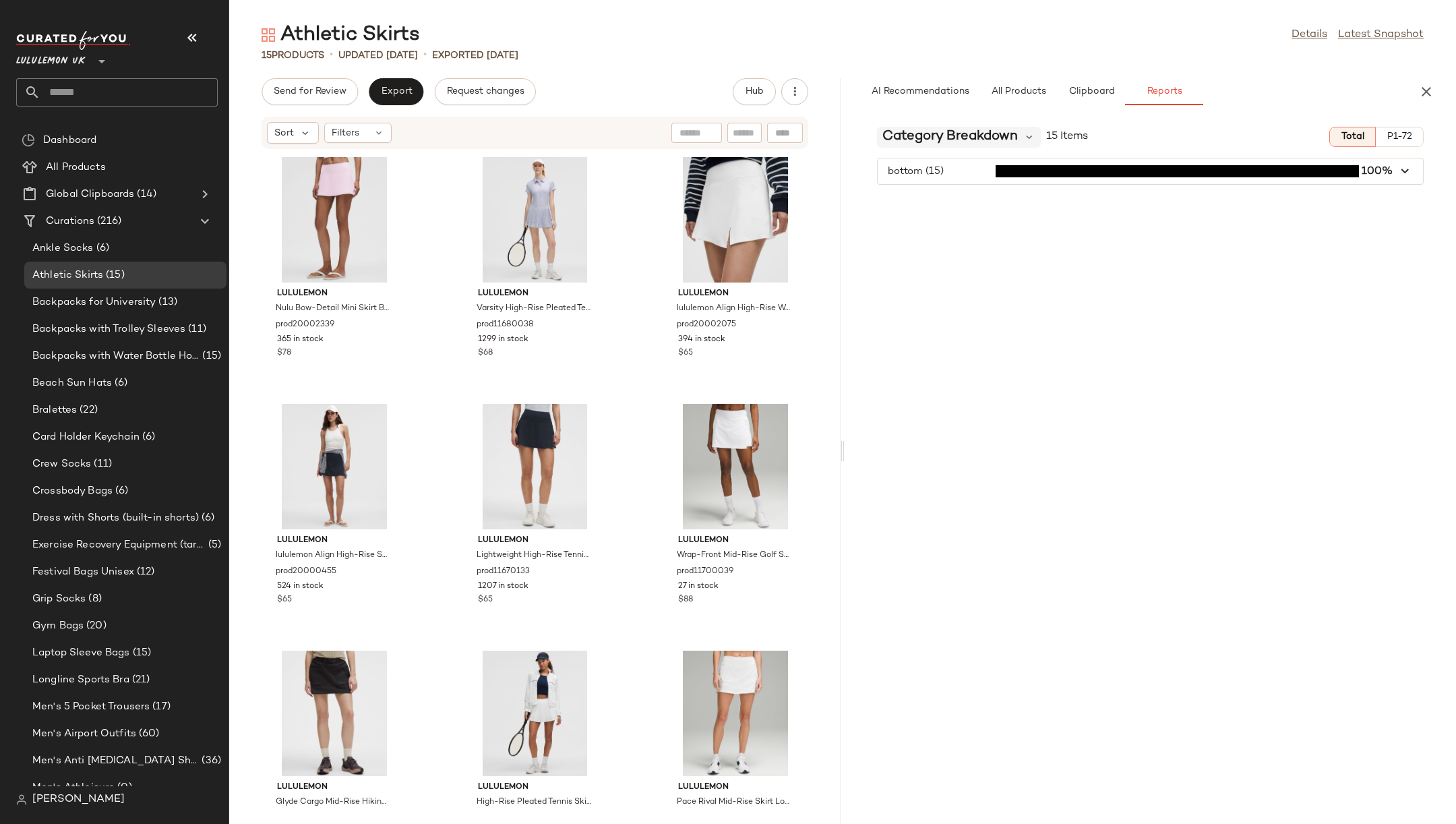
click at [1016, 131] on span "Category Breakdown" at bounding box center [950, 137] width 135 height 20
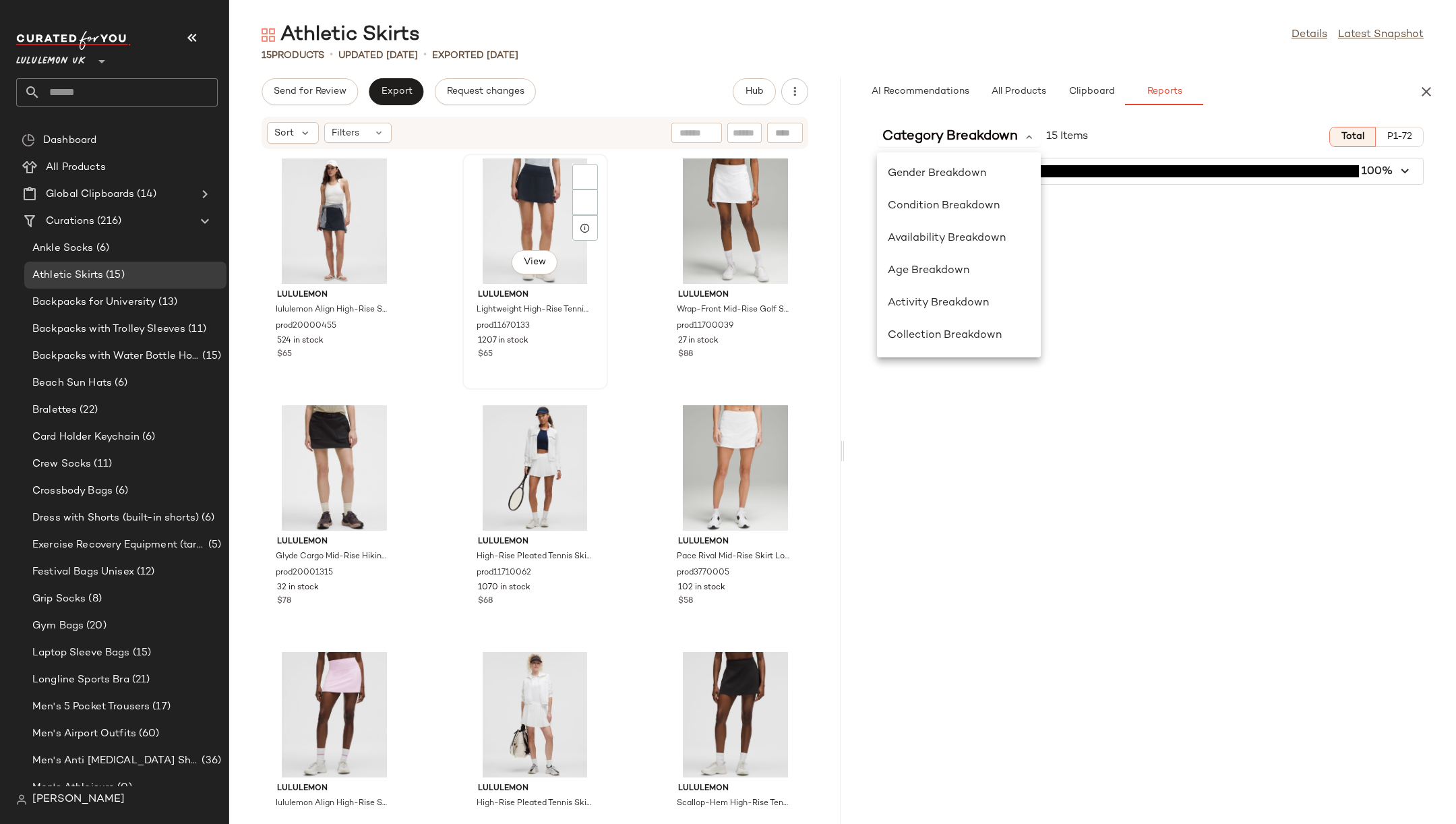
scroll to position [0, 0]
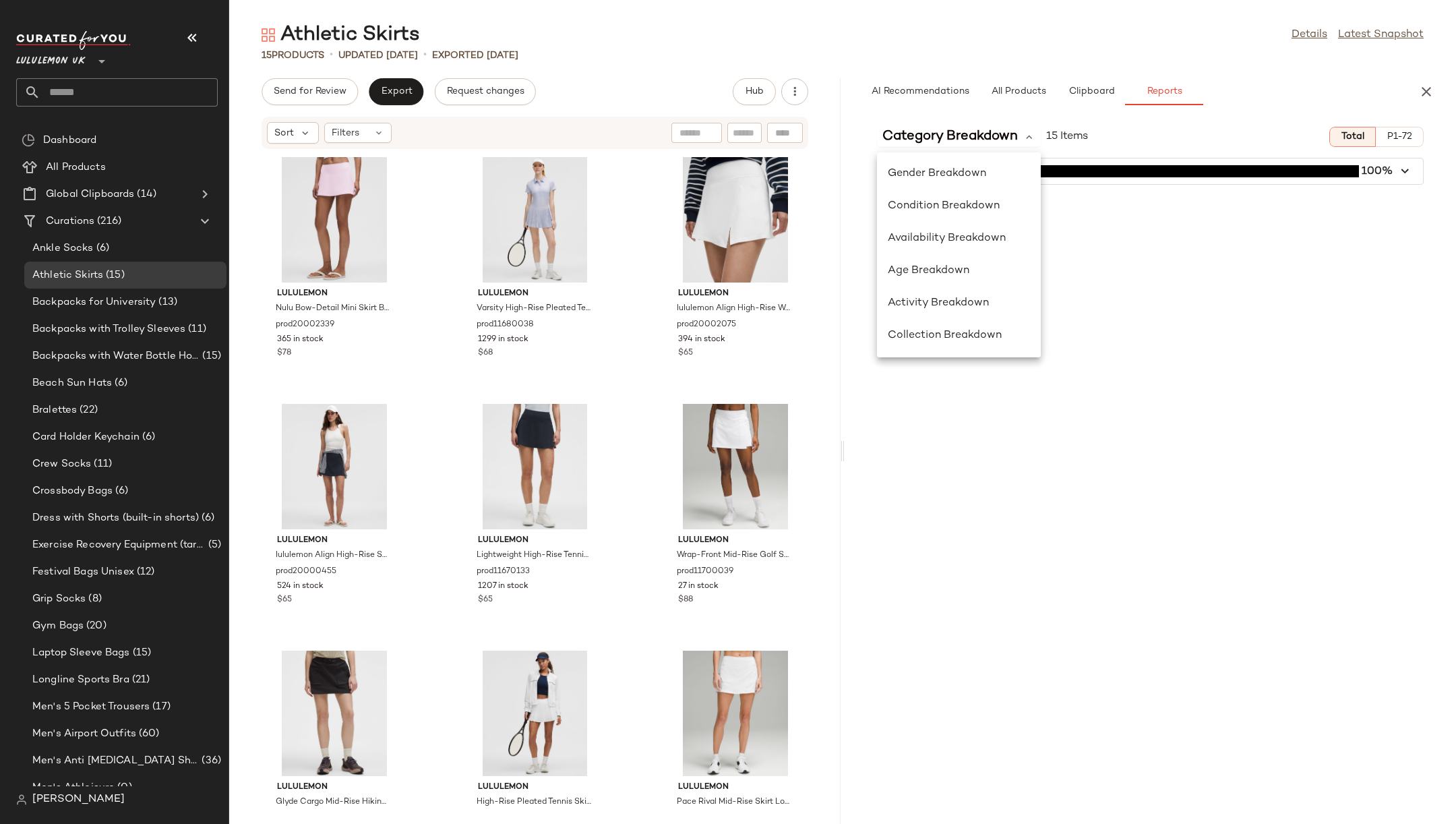
click at [1072, 391] on div "Category Breakdown 15 Items Total P1-72 bottom (15) 100%" at bounding box center [1150, 470] width 611 height 708
